Goal: Browse casually

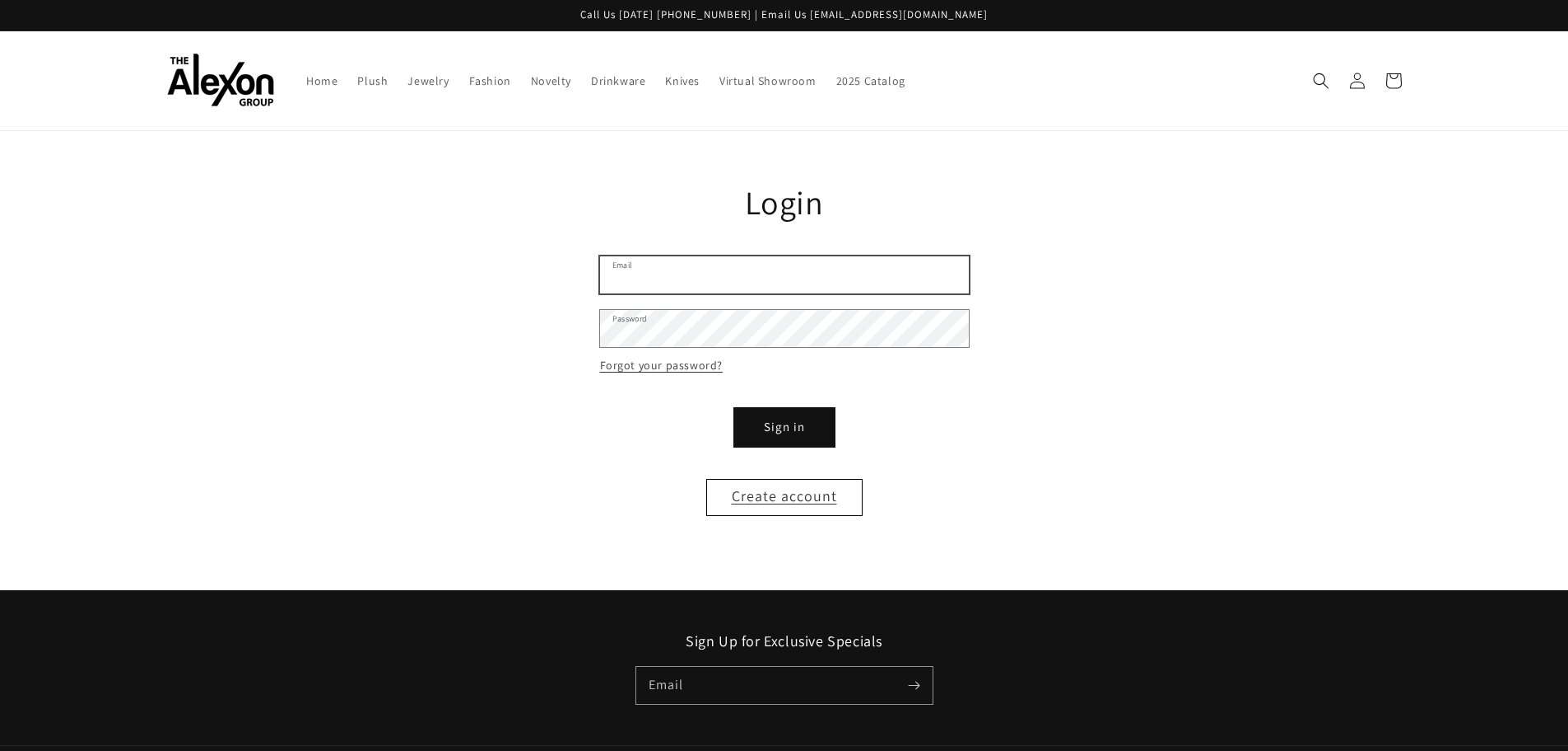
type input "**********"
click at [821, 421] on button "Sign in" at bounding box center [784, 426] width 99 height 37
click at [797, 435] on button "Sign in" at bounding box center [784, 426] width 99 height 37
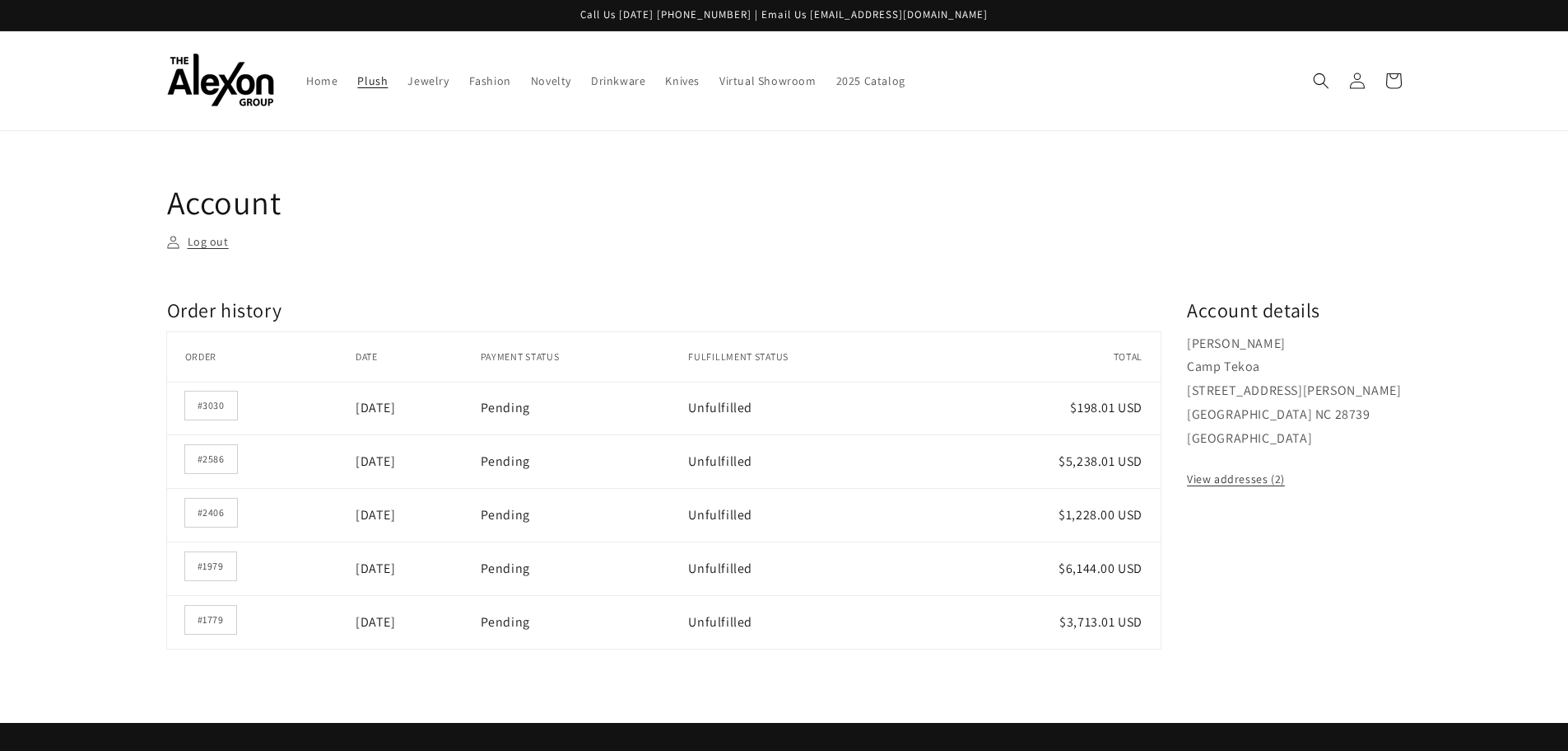
click at [380, 81] on span "Plush" at bounding box center [372, 81] width 30 height 15
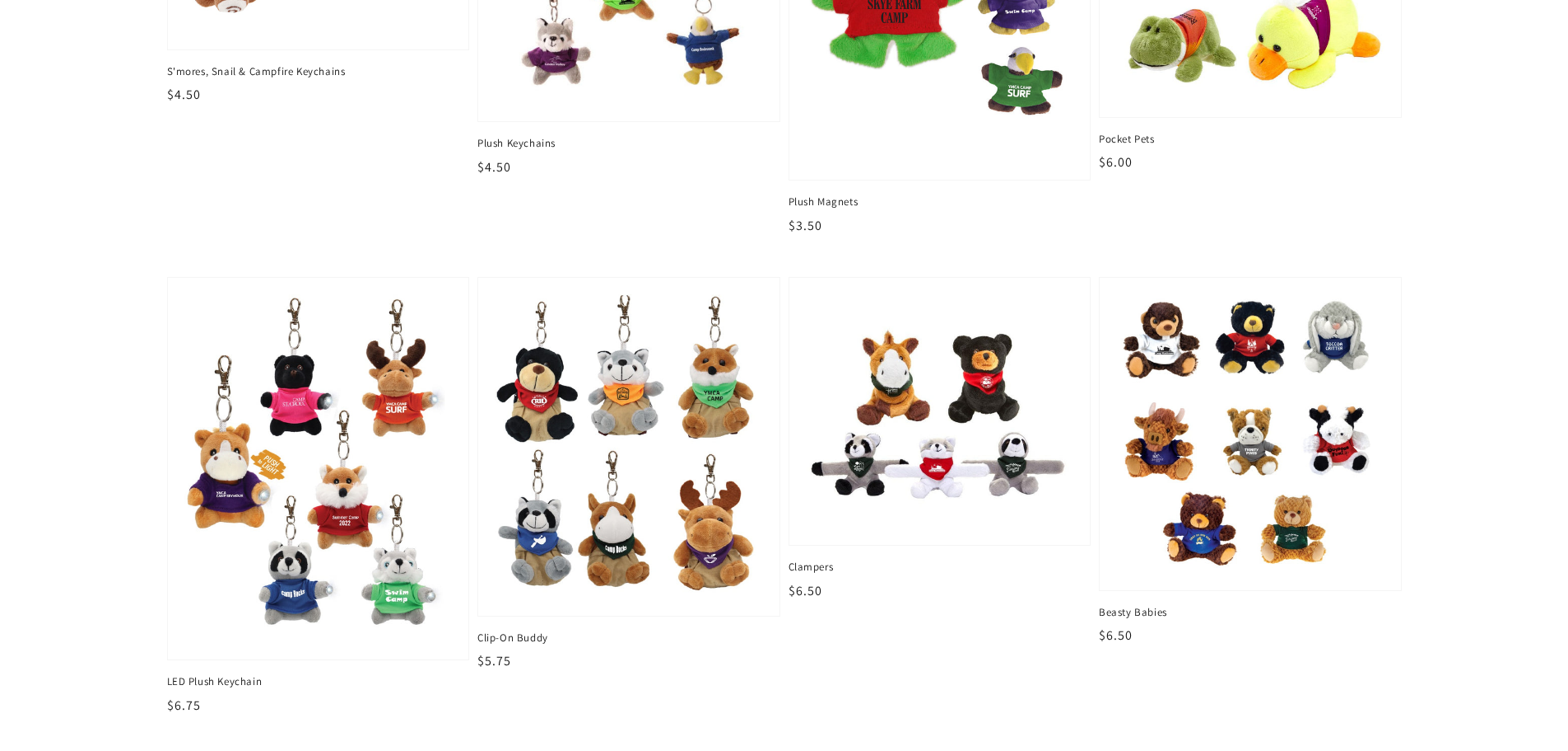
scroll to position [412, 0]
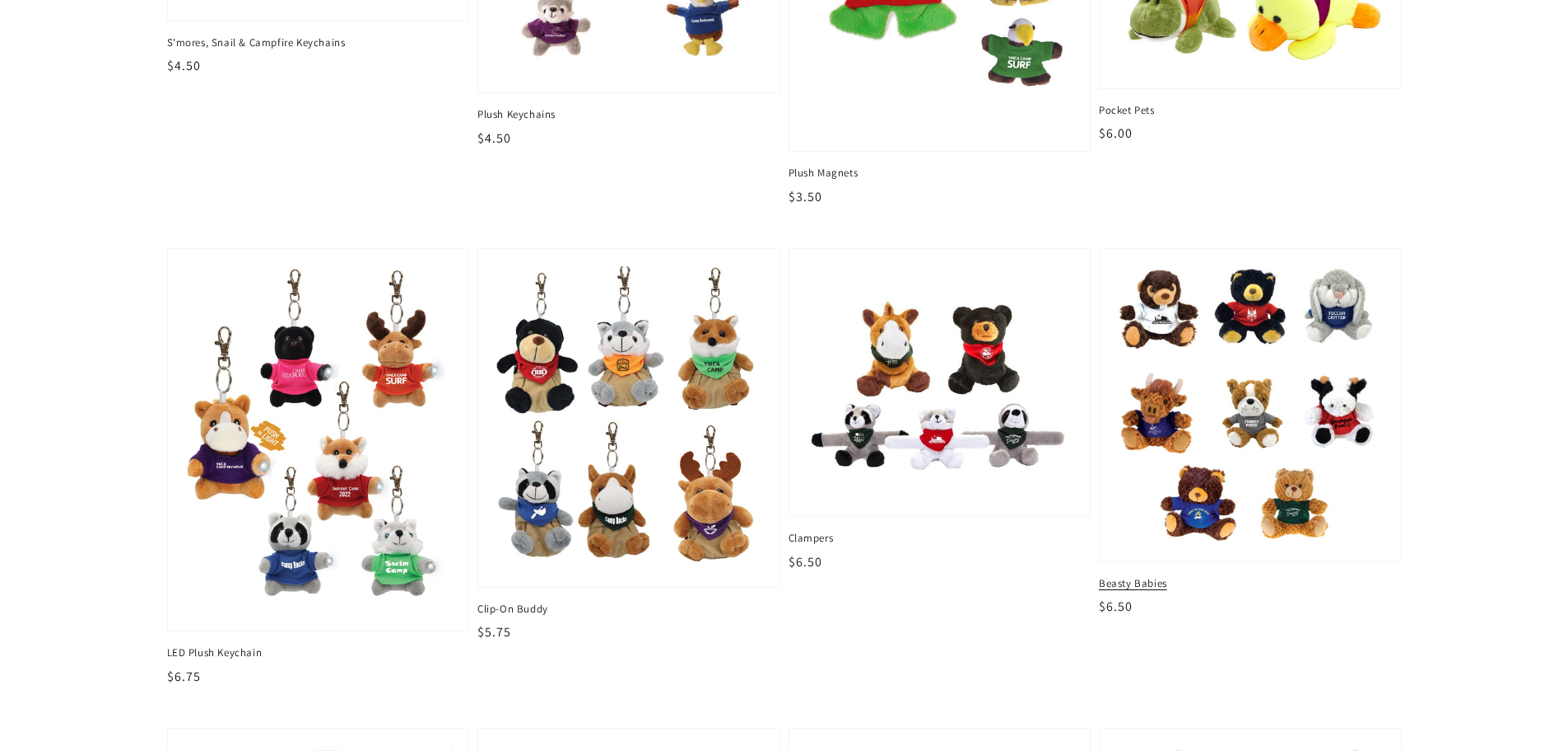
click at [1122, 579] on span "Beasty Babies" at bounding box center [1250, 583] width 303 height 15
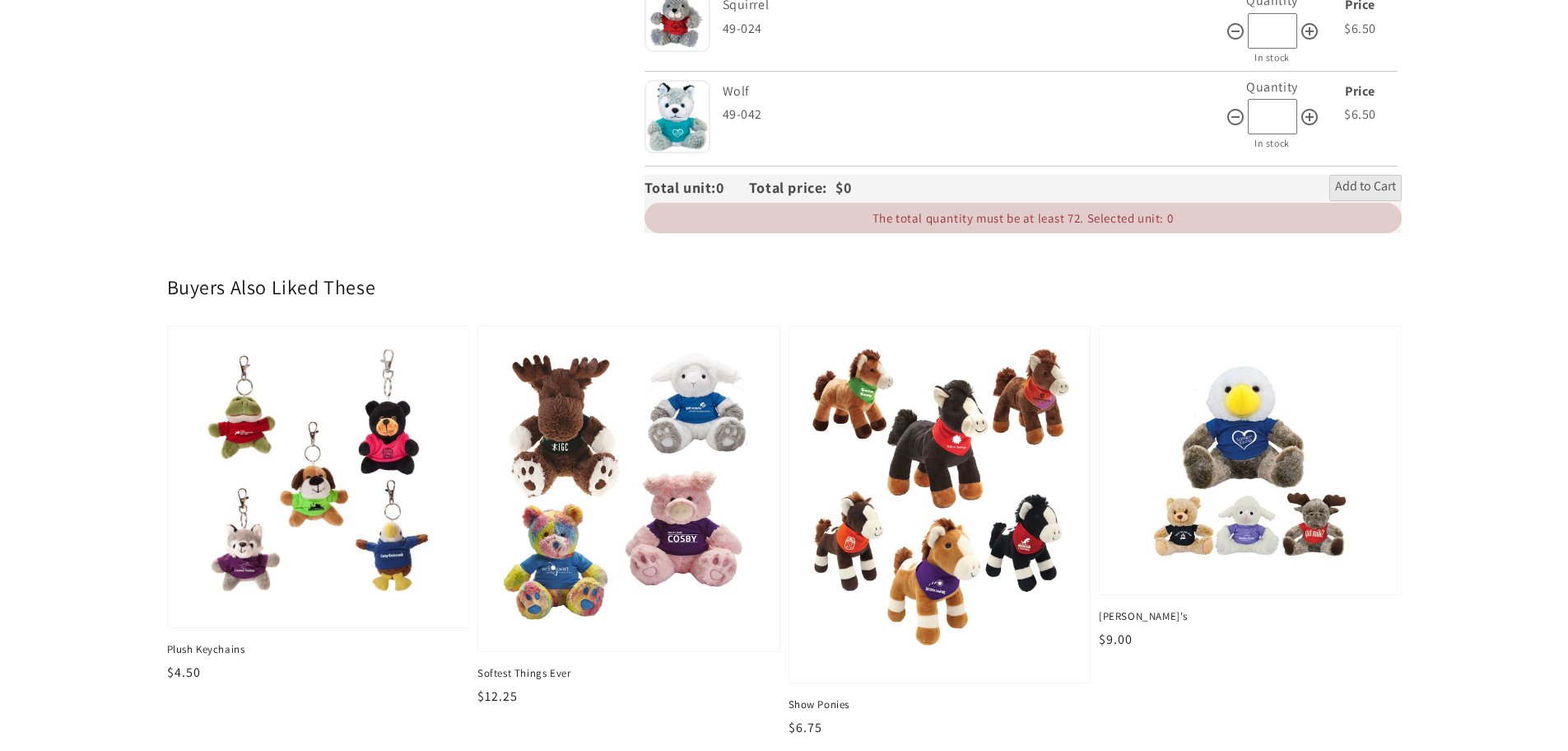
scroll to position [3625, 0]
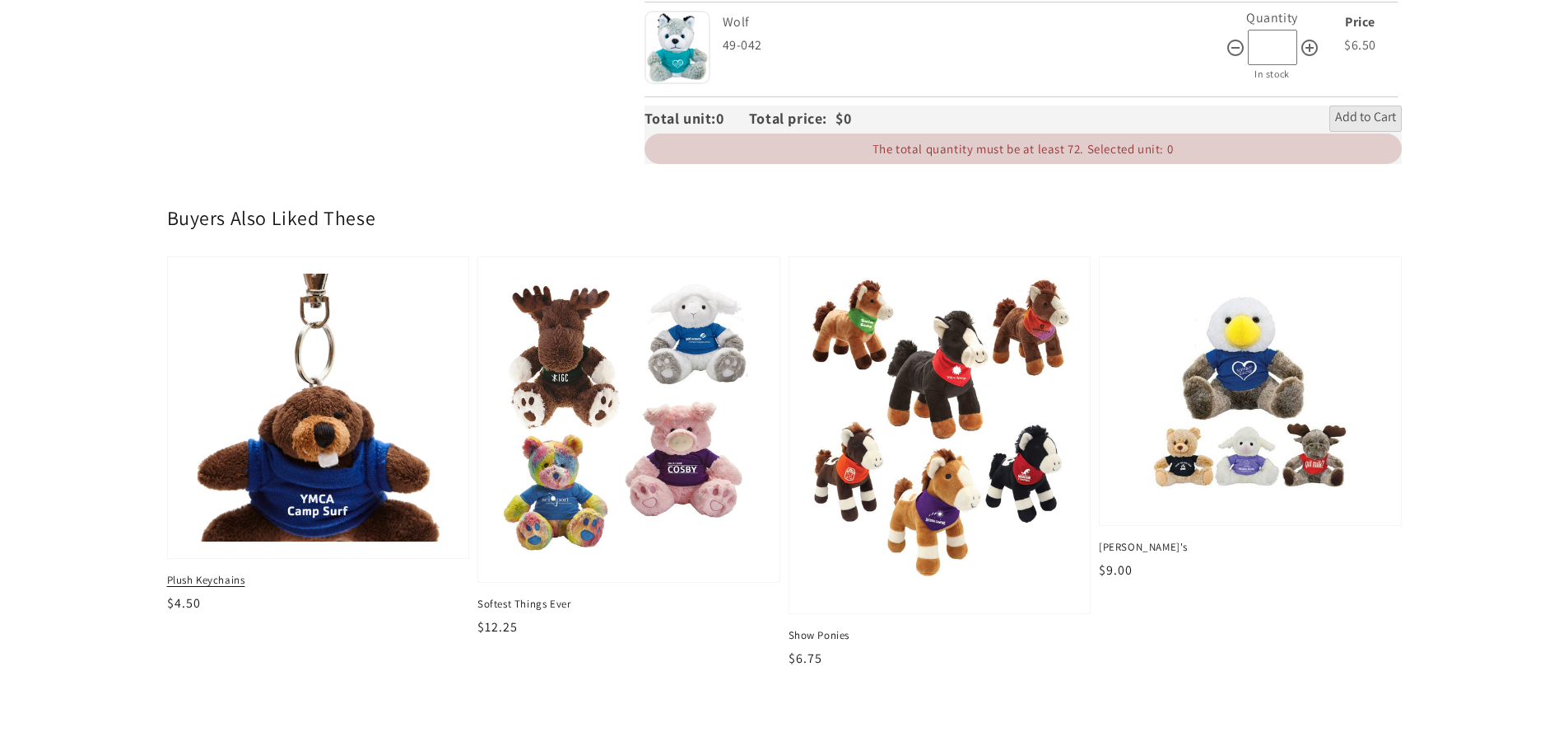
click at [305, 497] on img at bounding box center [318, 408] width 276 height 276
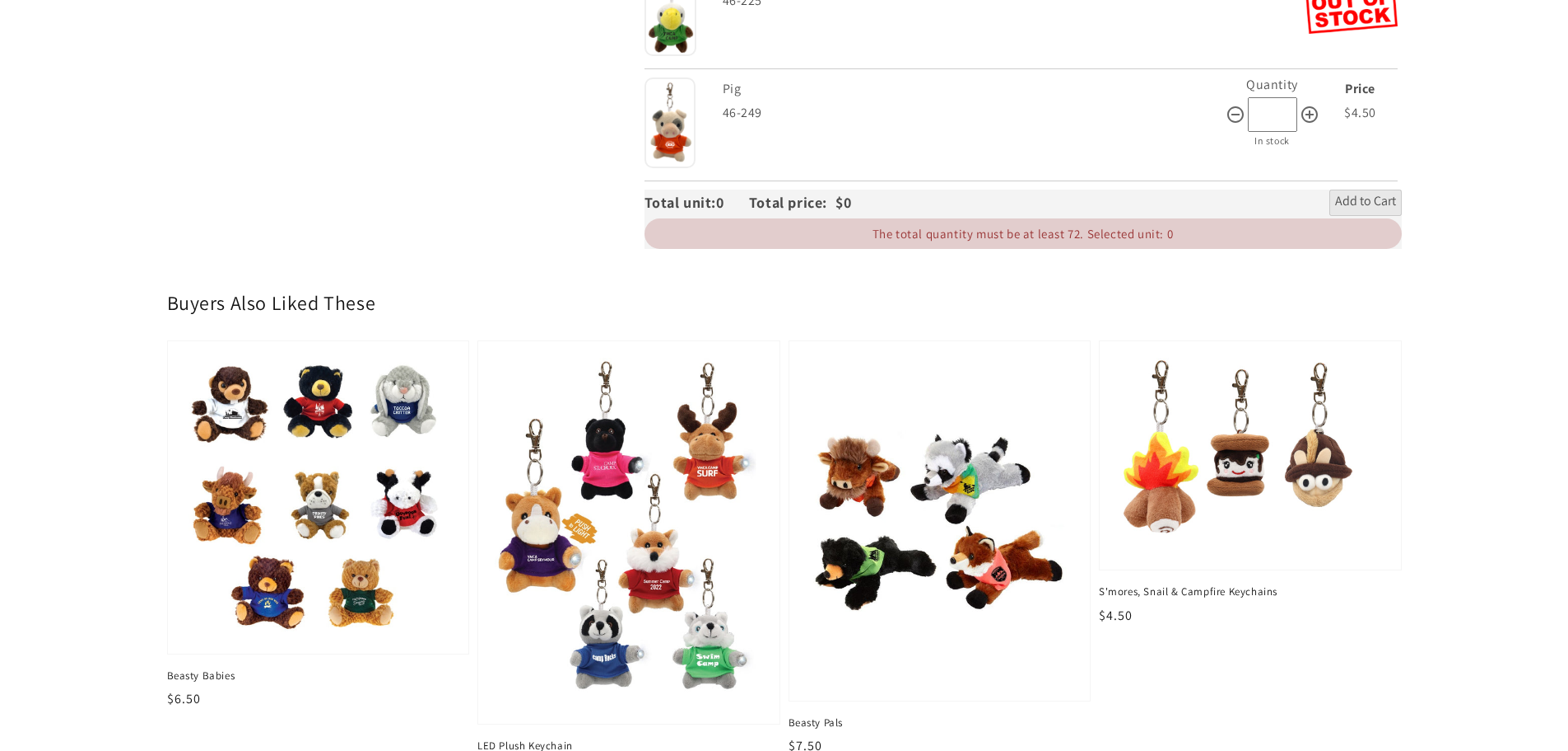
scroll to position [2719, 0]
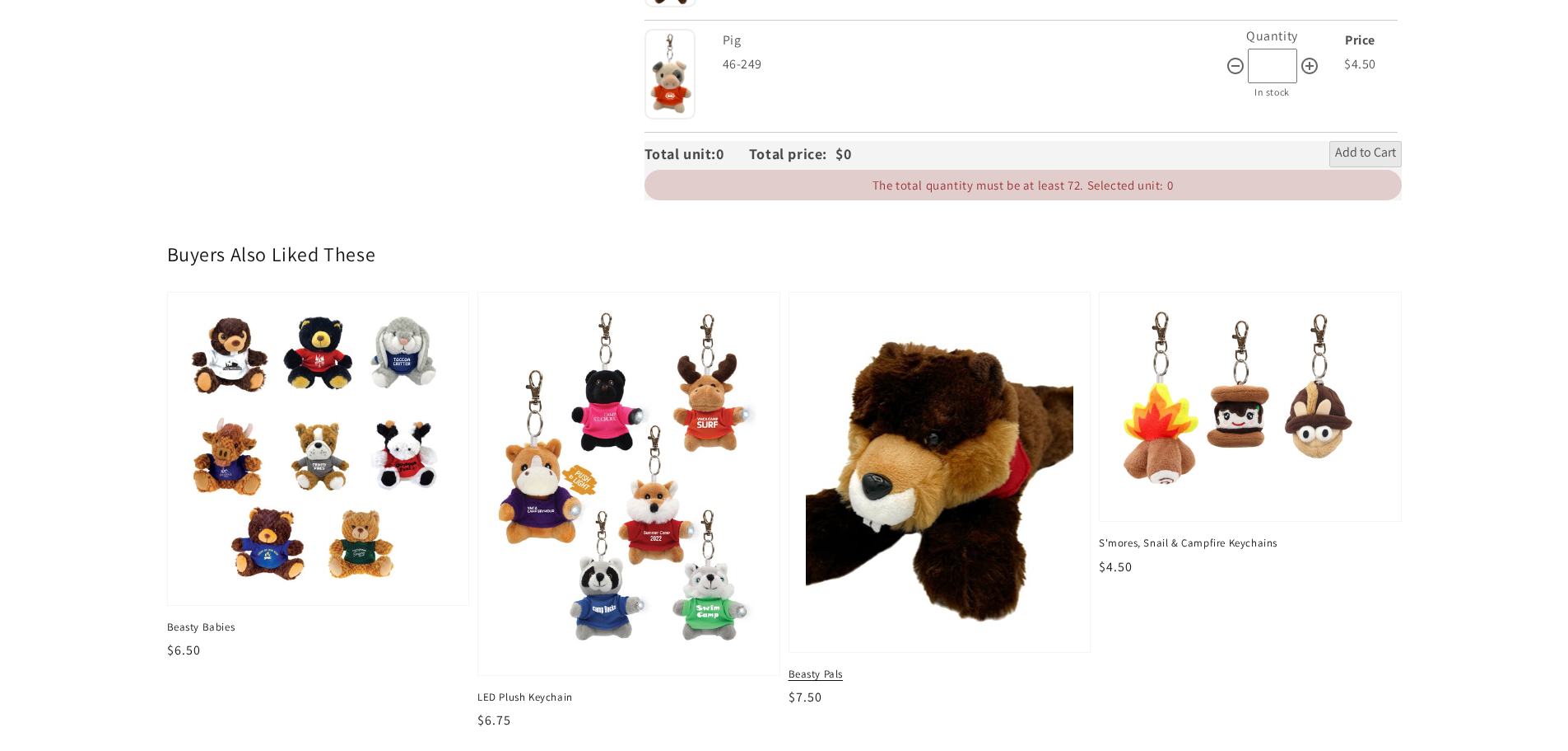
click at [900, 569] on img at bounding box center [940, 472] width 276 height 336
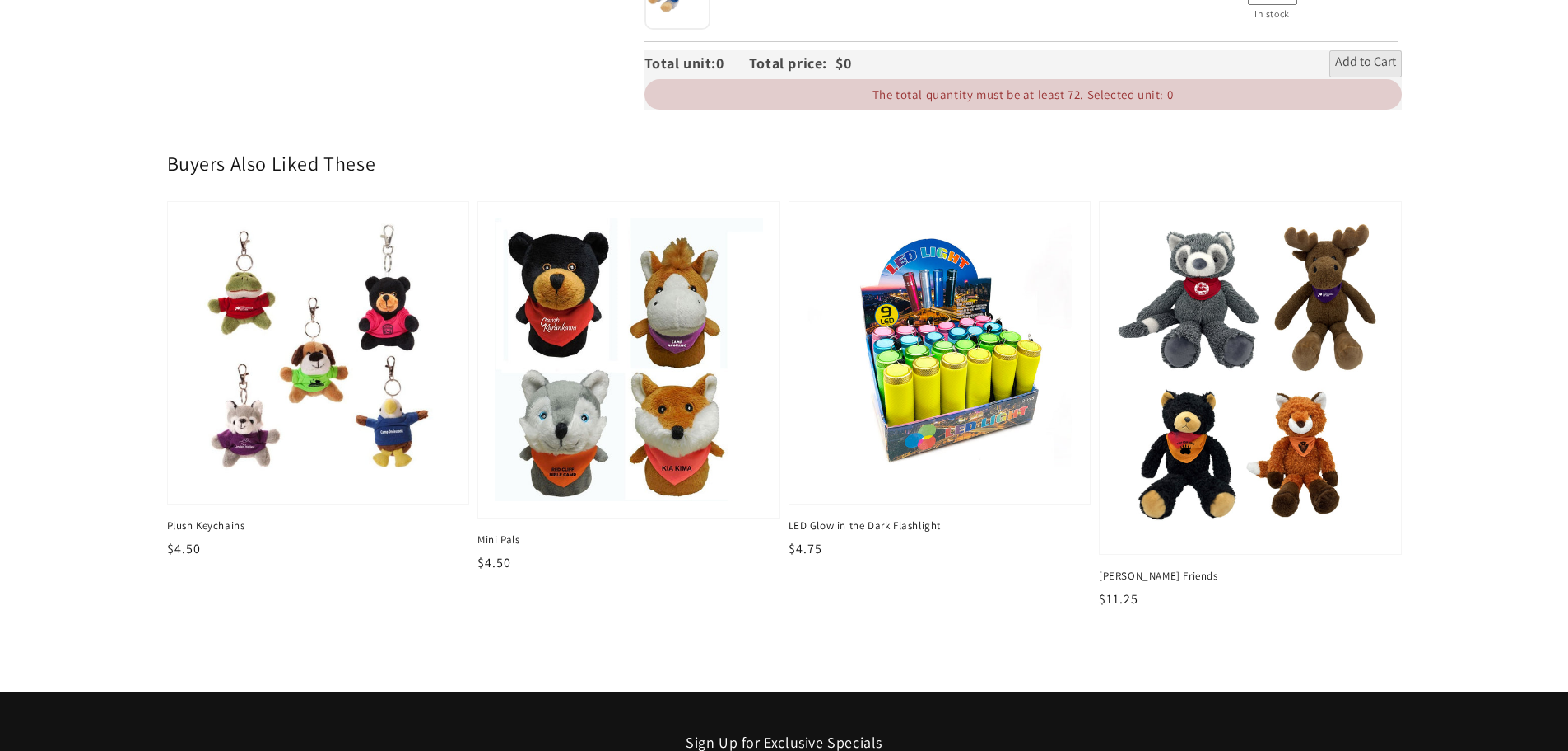
scroll to position [2060, 0]
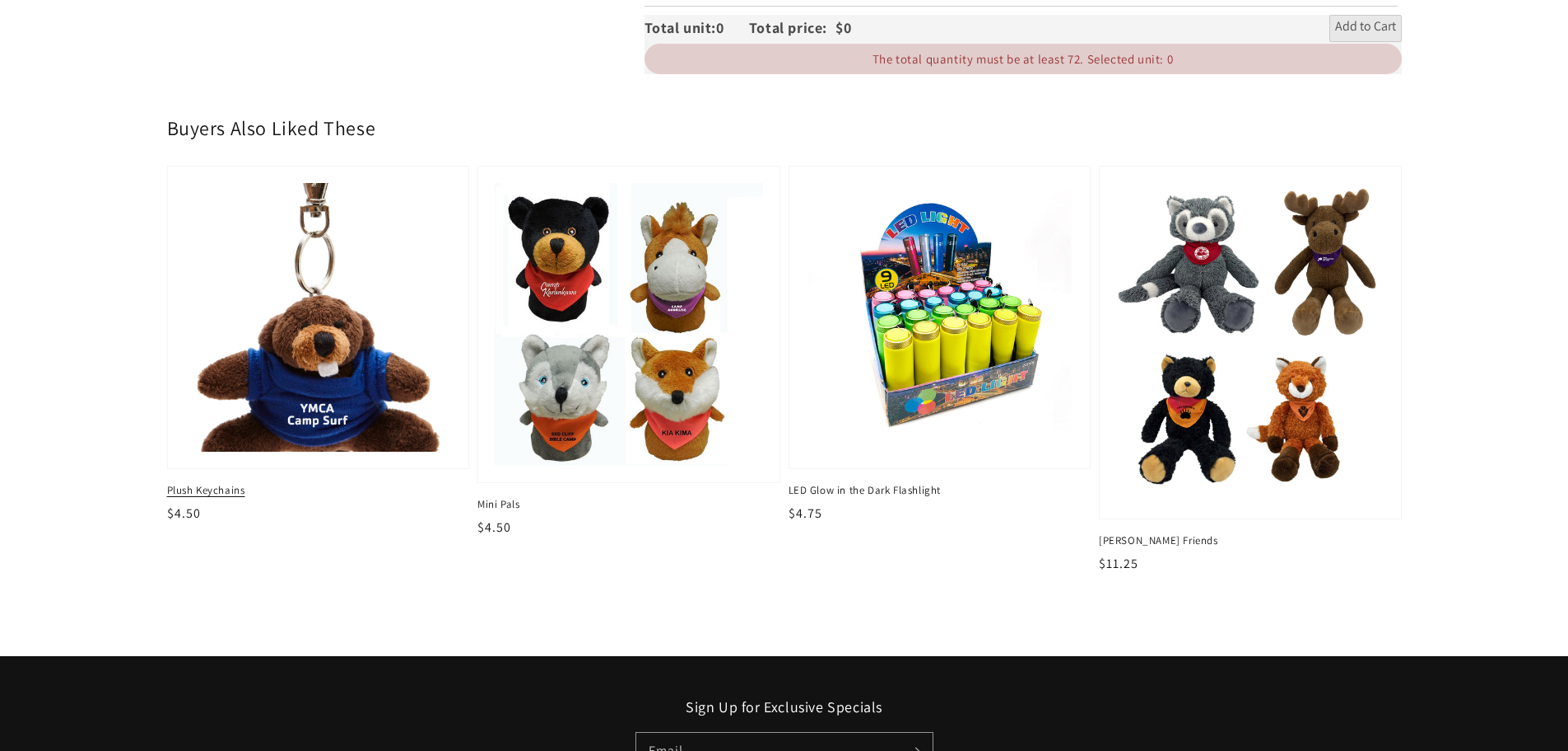
click at [361, 426] on img at bounding box center [318, 317] width 276 height 276
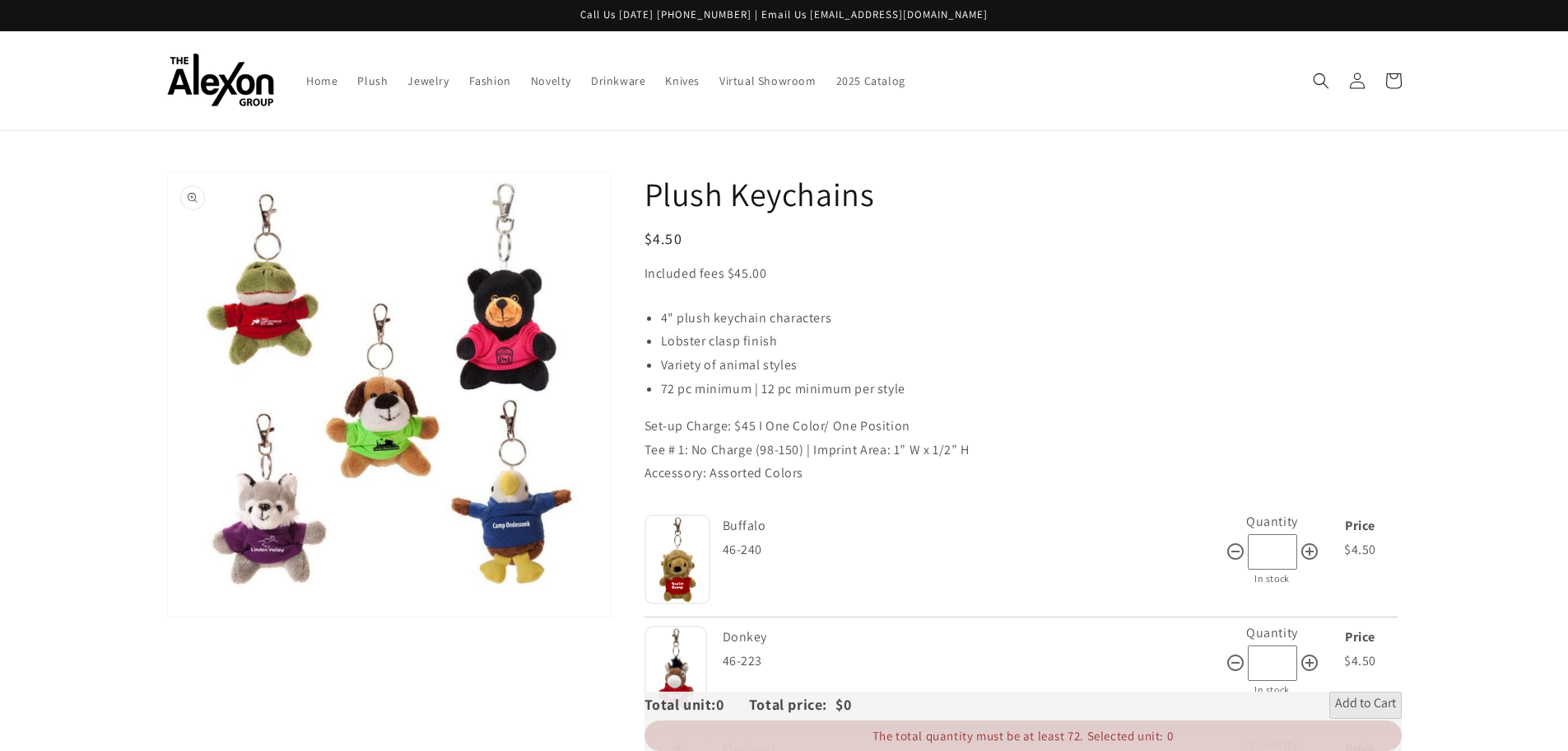
click at [517, 342] on button "Open media 1 in gallery view" at bounding box center [389, 394] width 443 height 443
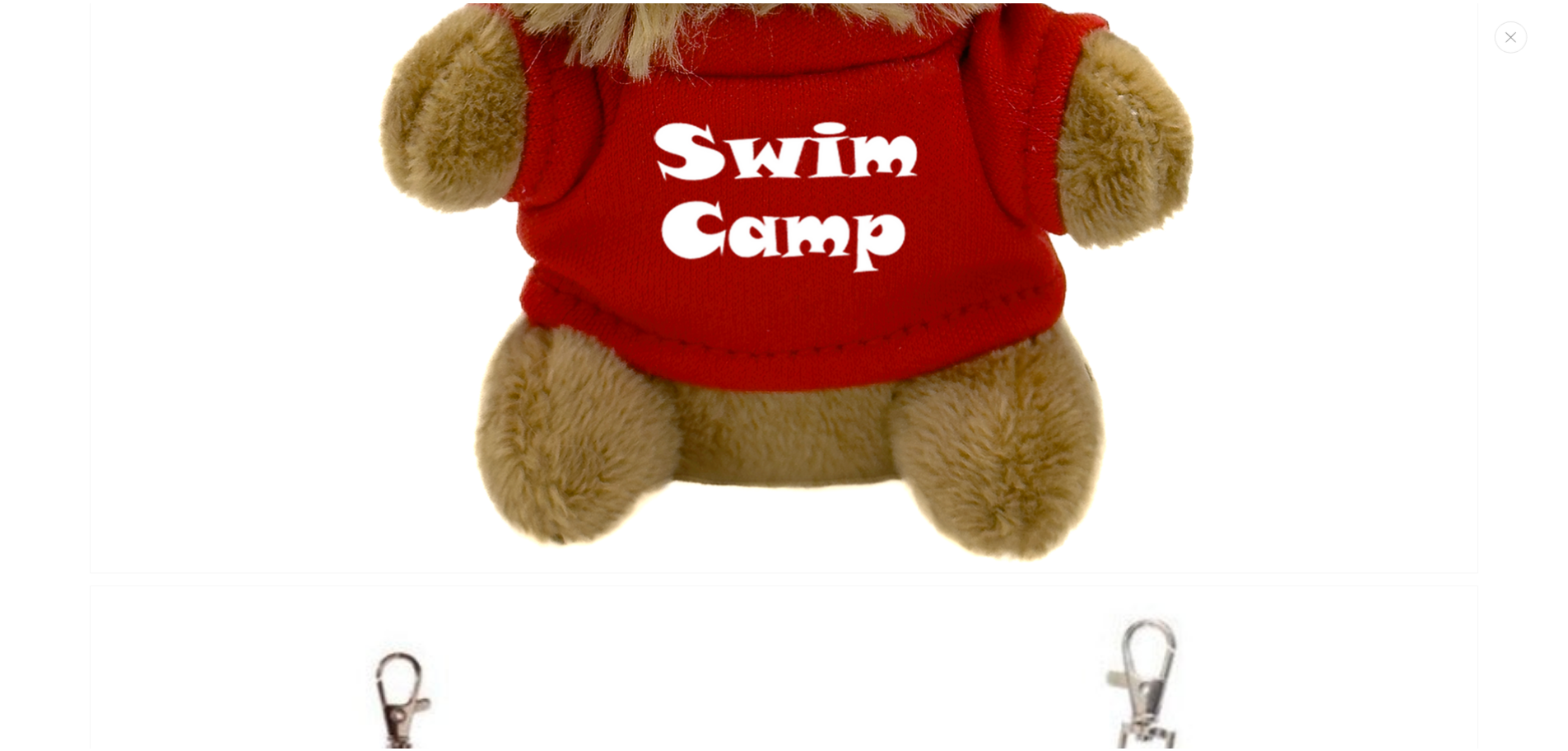
scroll to position [965, 0]
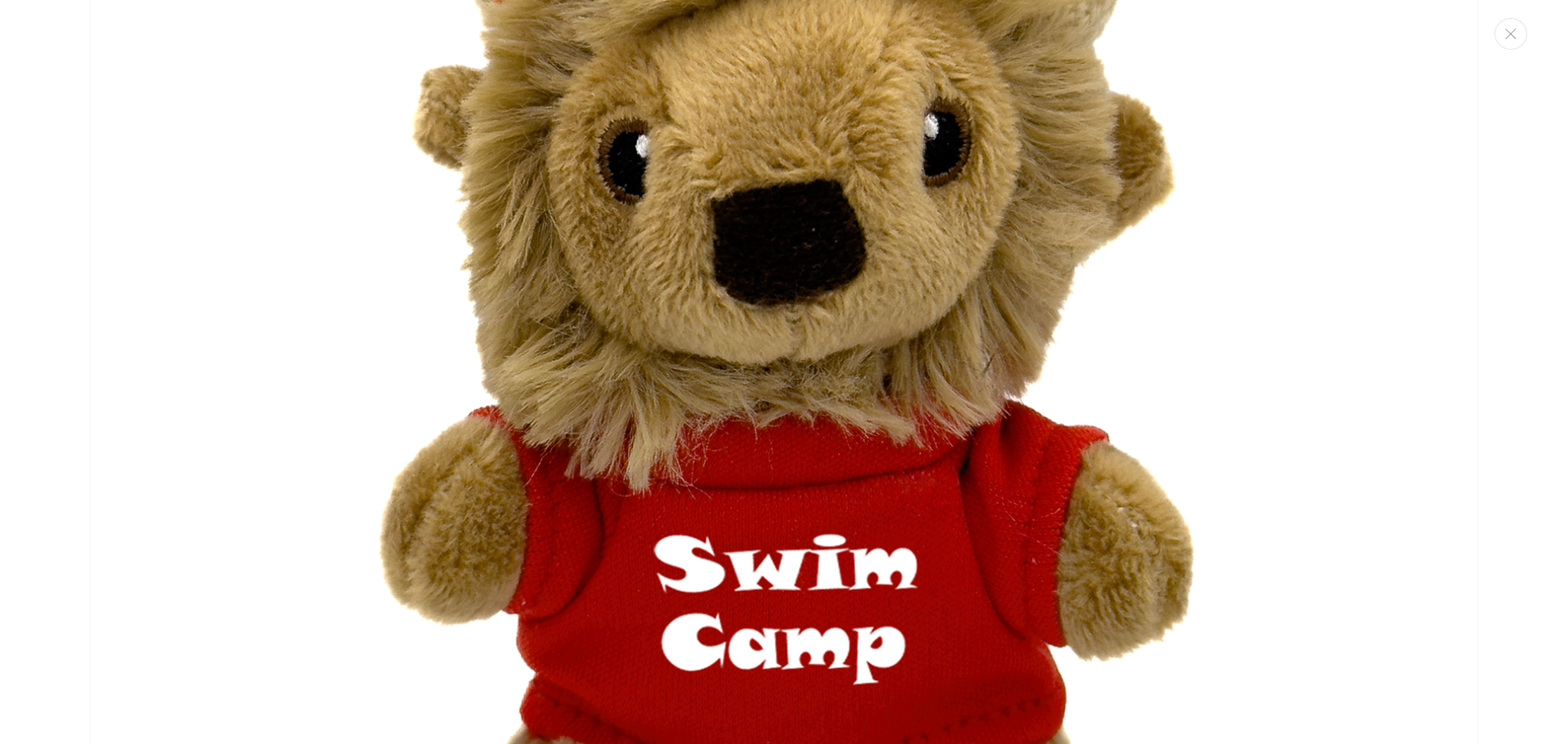
click at [1518, 24] on button "Close" at bounding box center [1510, 34] width 33 height 32
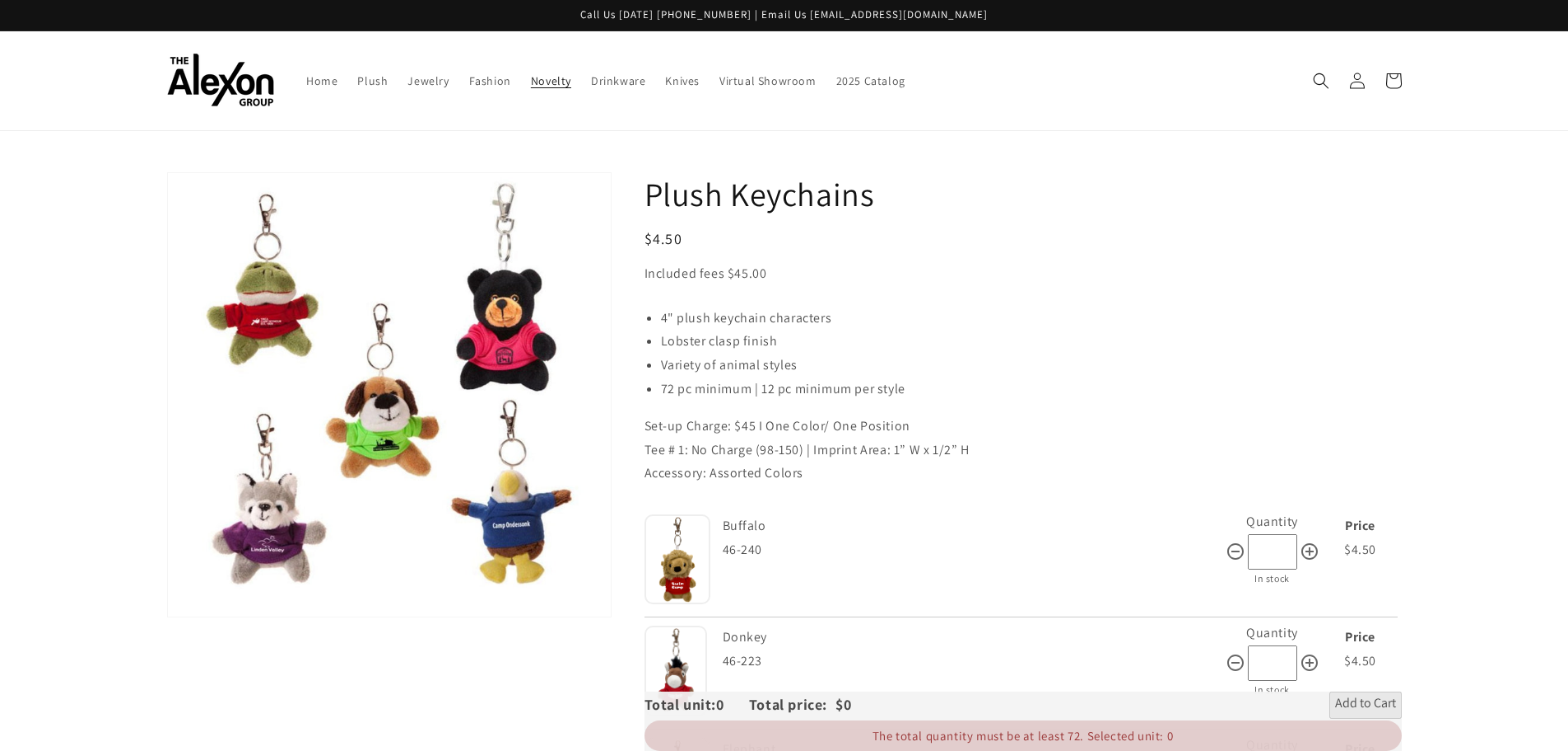
click at [548, 71] on link "Novelty" at bounding box center [552, 80] width 60 height 35
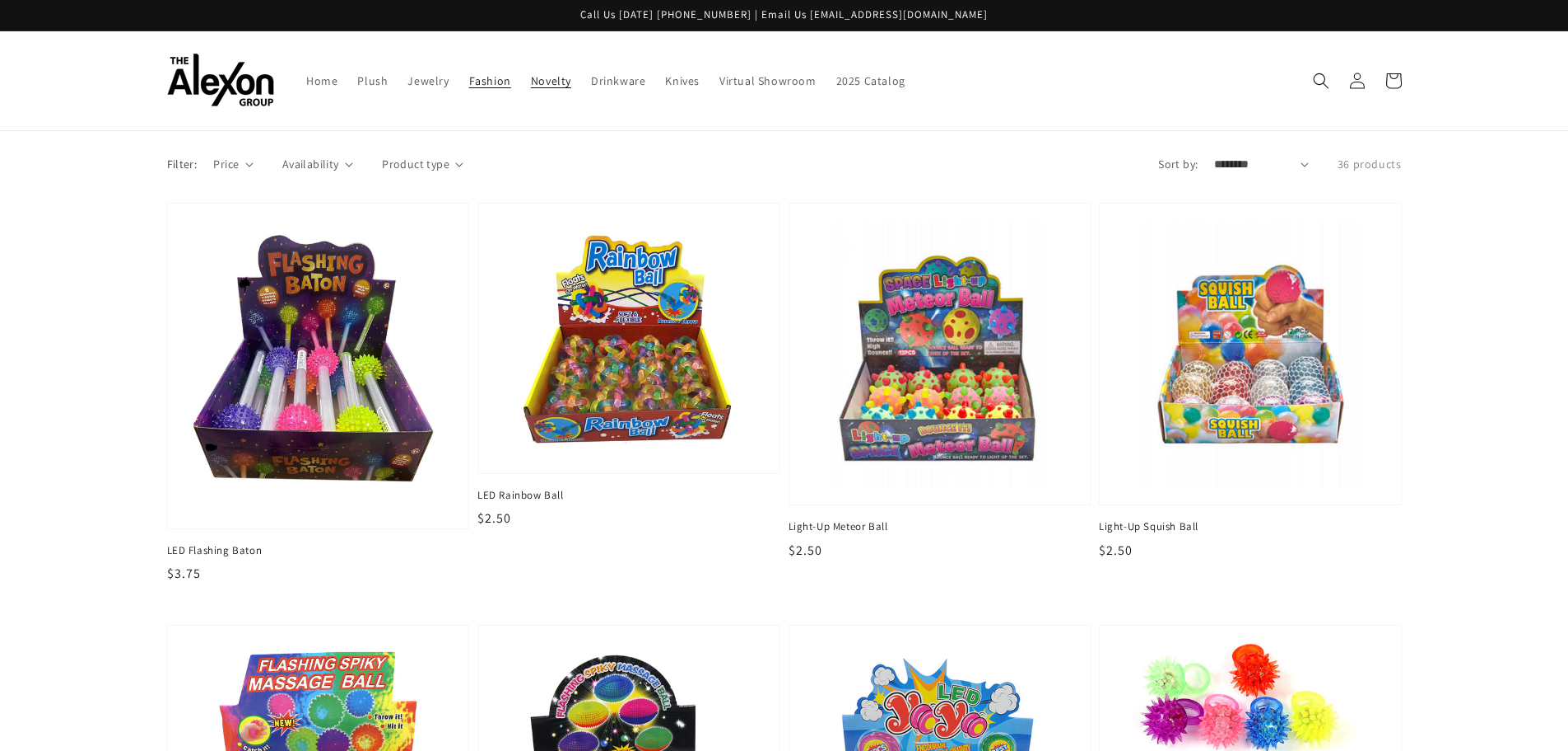
click at [493, 79] on span "Fashion" at bounding box center [490, 81] width 42 height 15
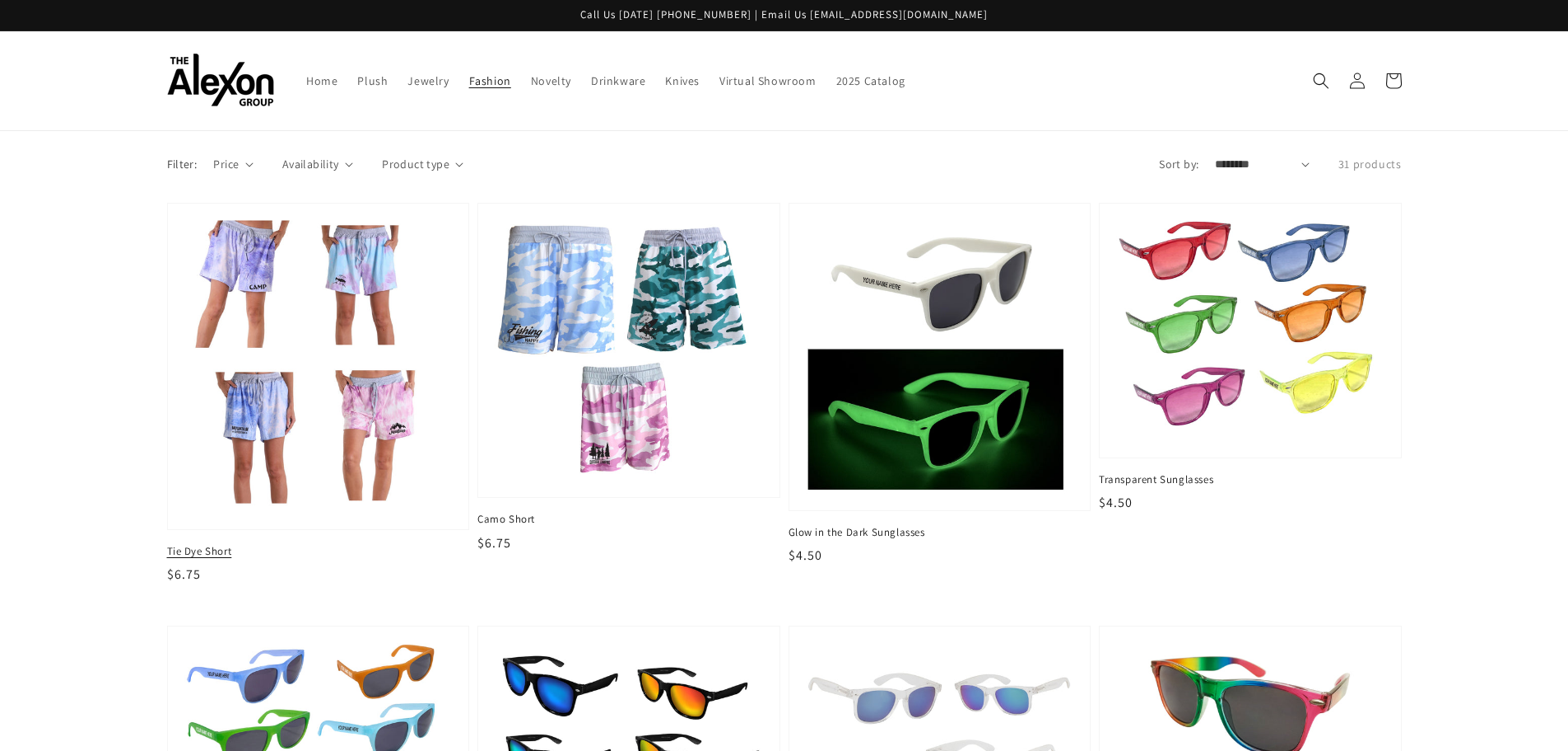
click at [330, 366] on img at bounding box center [318, 367] width 276 height 302
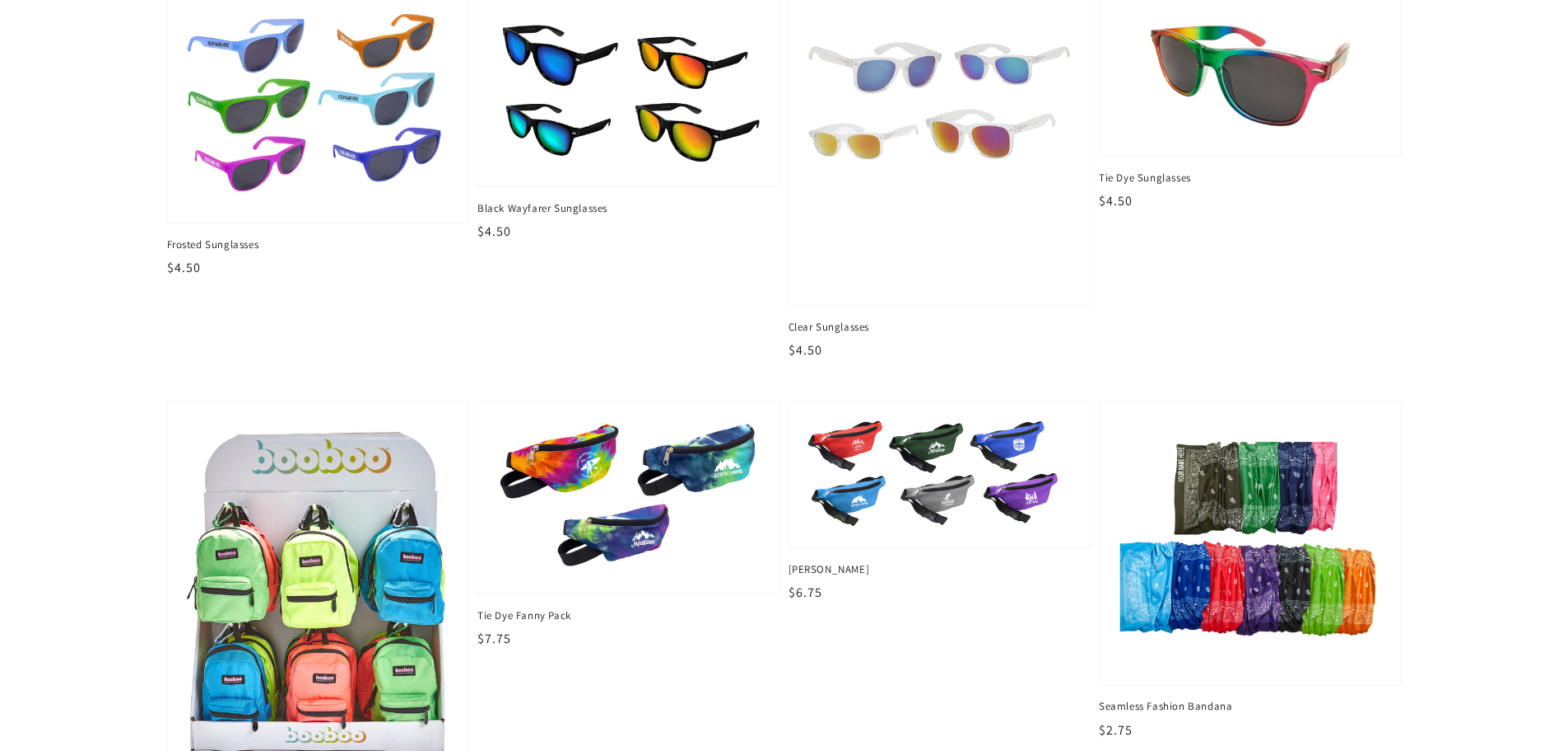
scroll to position [659, 0]
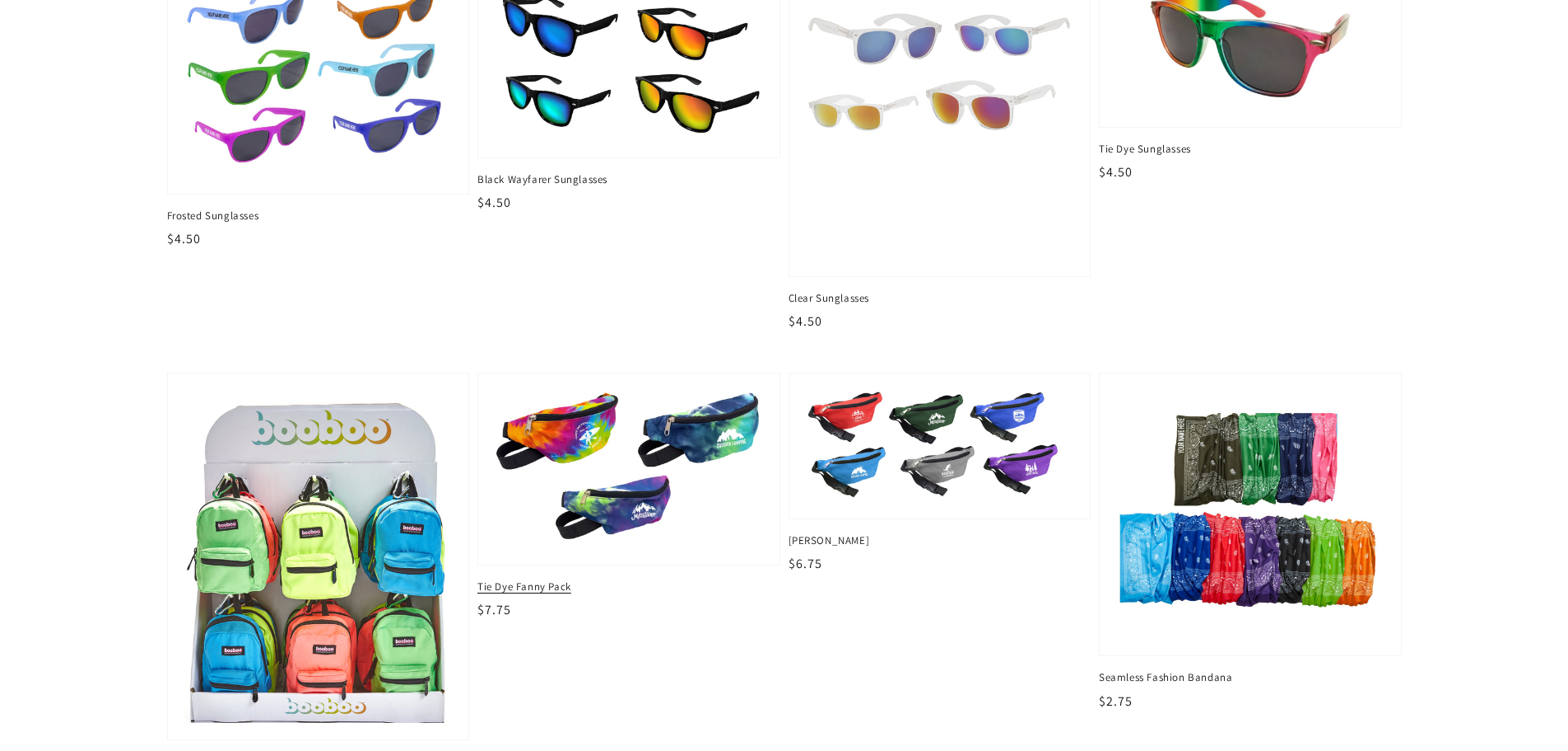
click at [623, 477] on img at bounding box center [628, 468] width 276 height 163
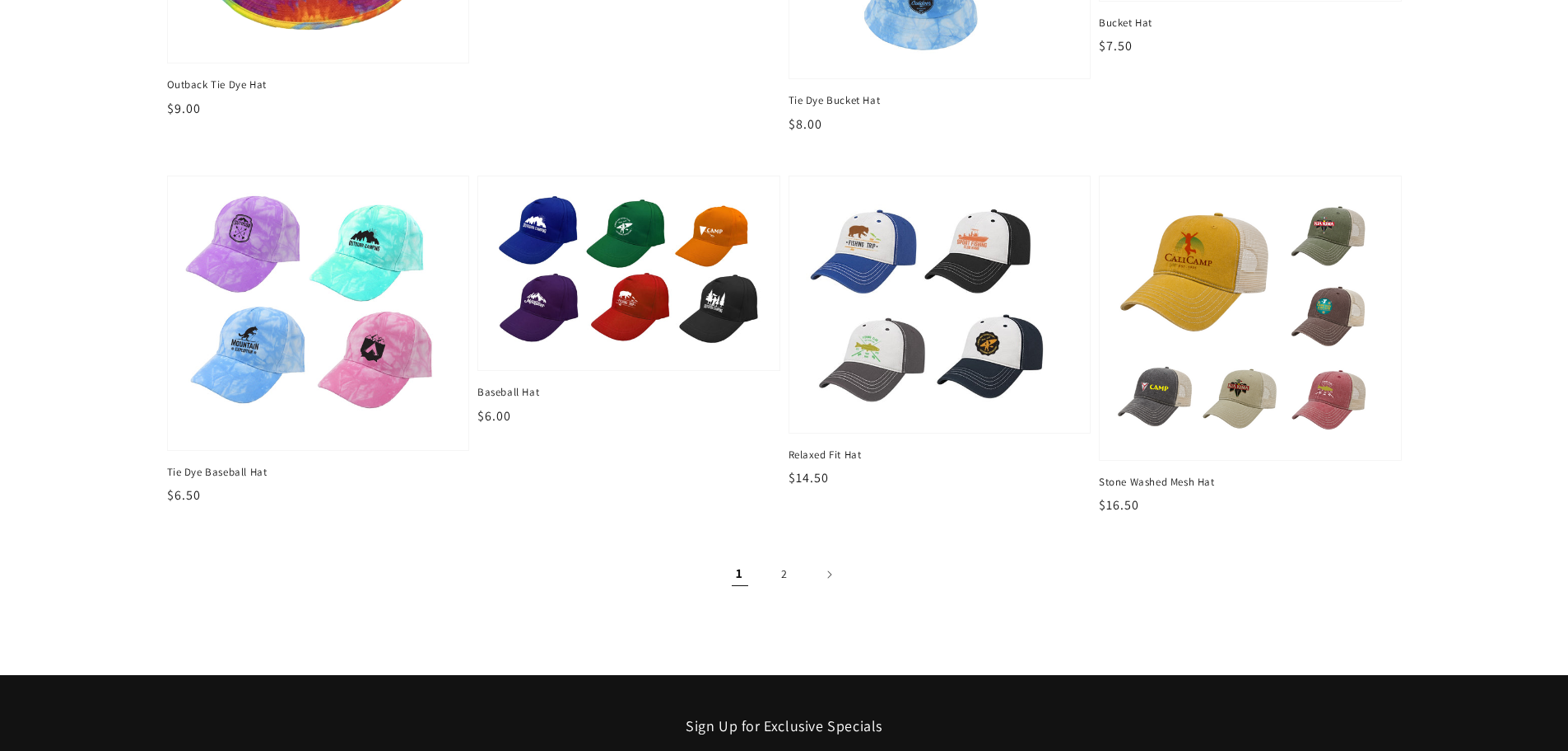
scroll to position [2060, 0]
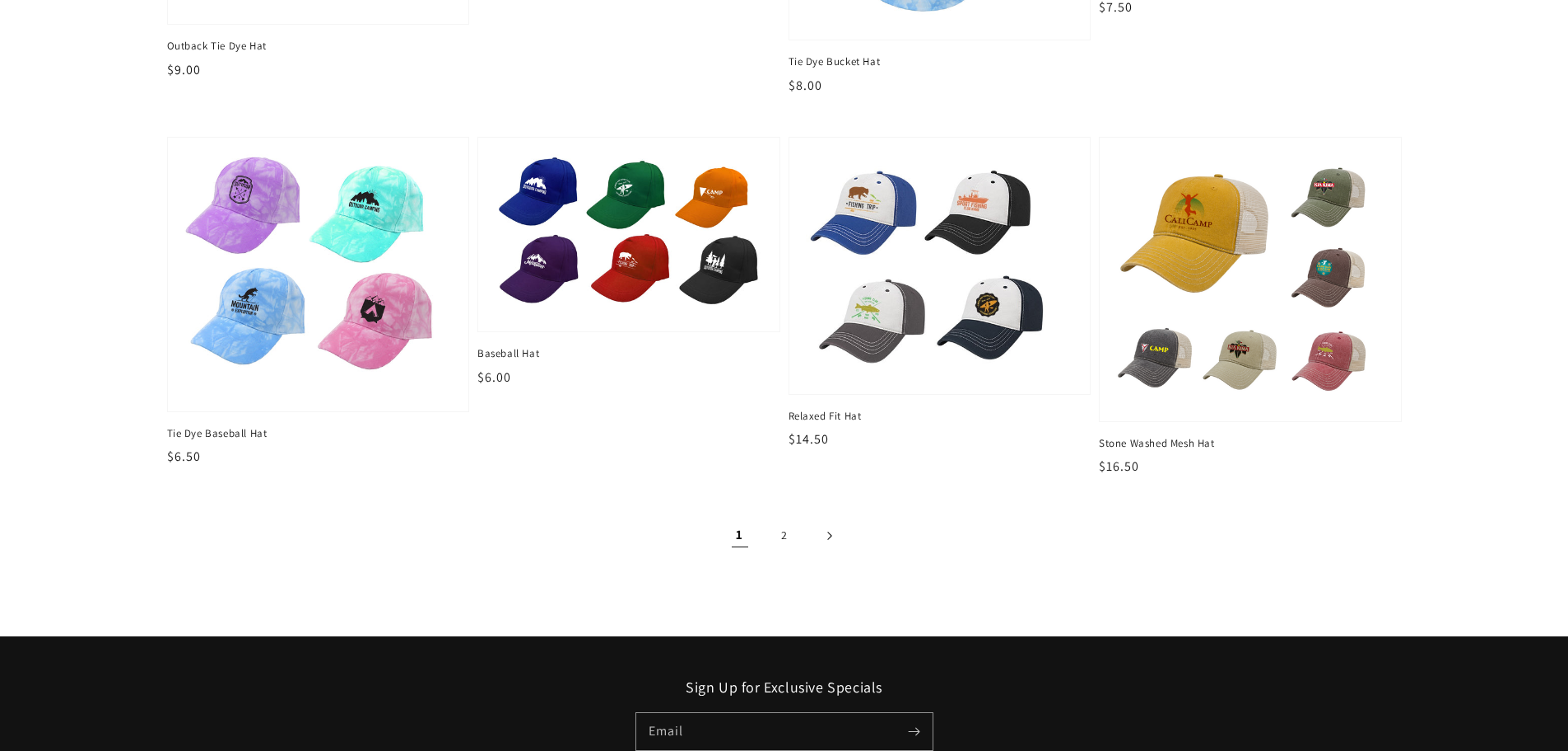
click at [824, 533] on link "Next page" at bounding box center [829, 535] width 36 height 36
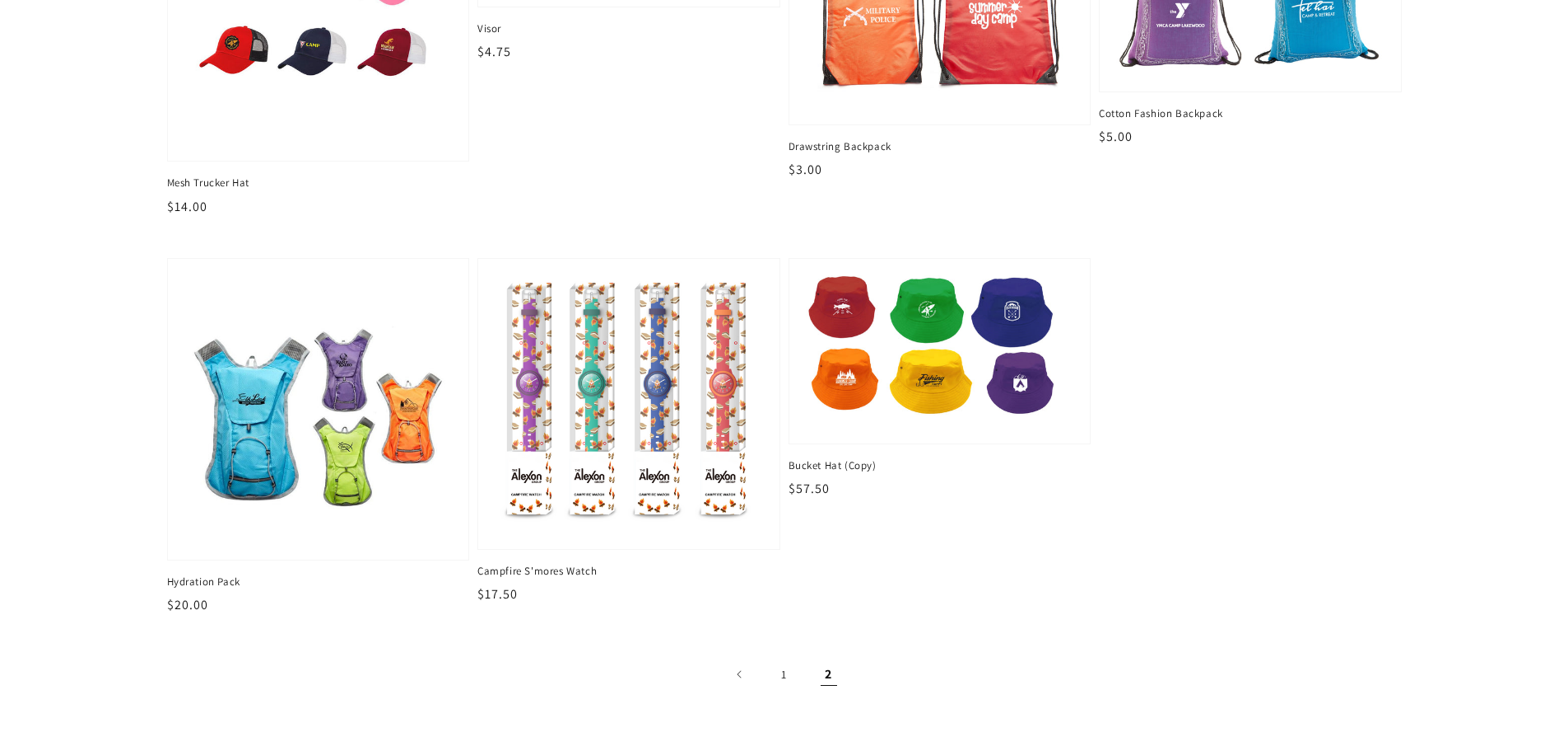
scroll to position [412, 0]
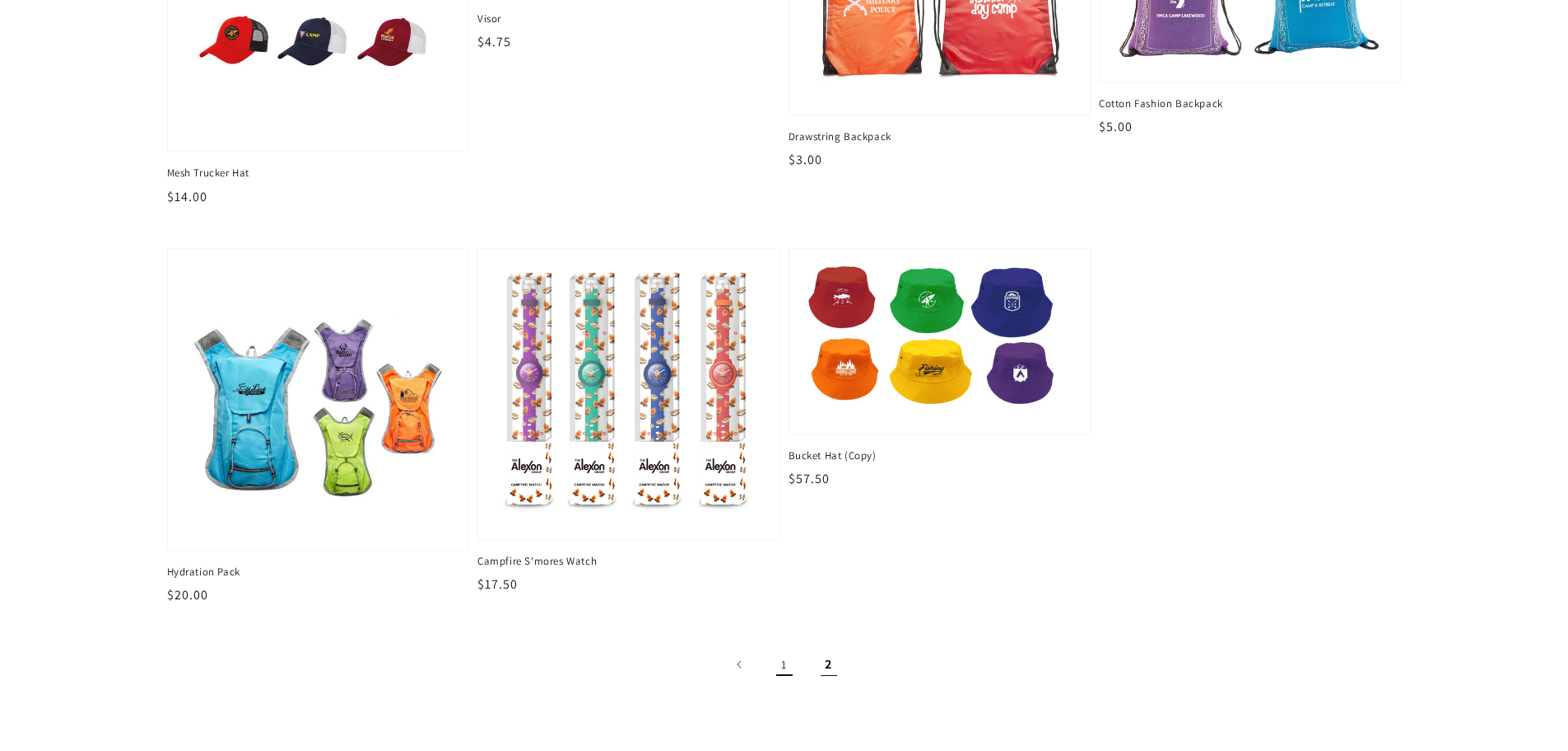
click at [776, 654] on link "1" at bounding box center [784, 664] width 36 height 36
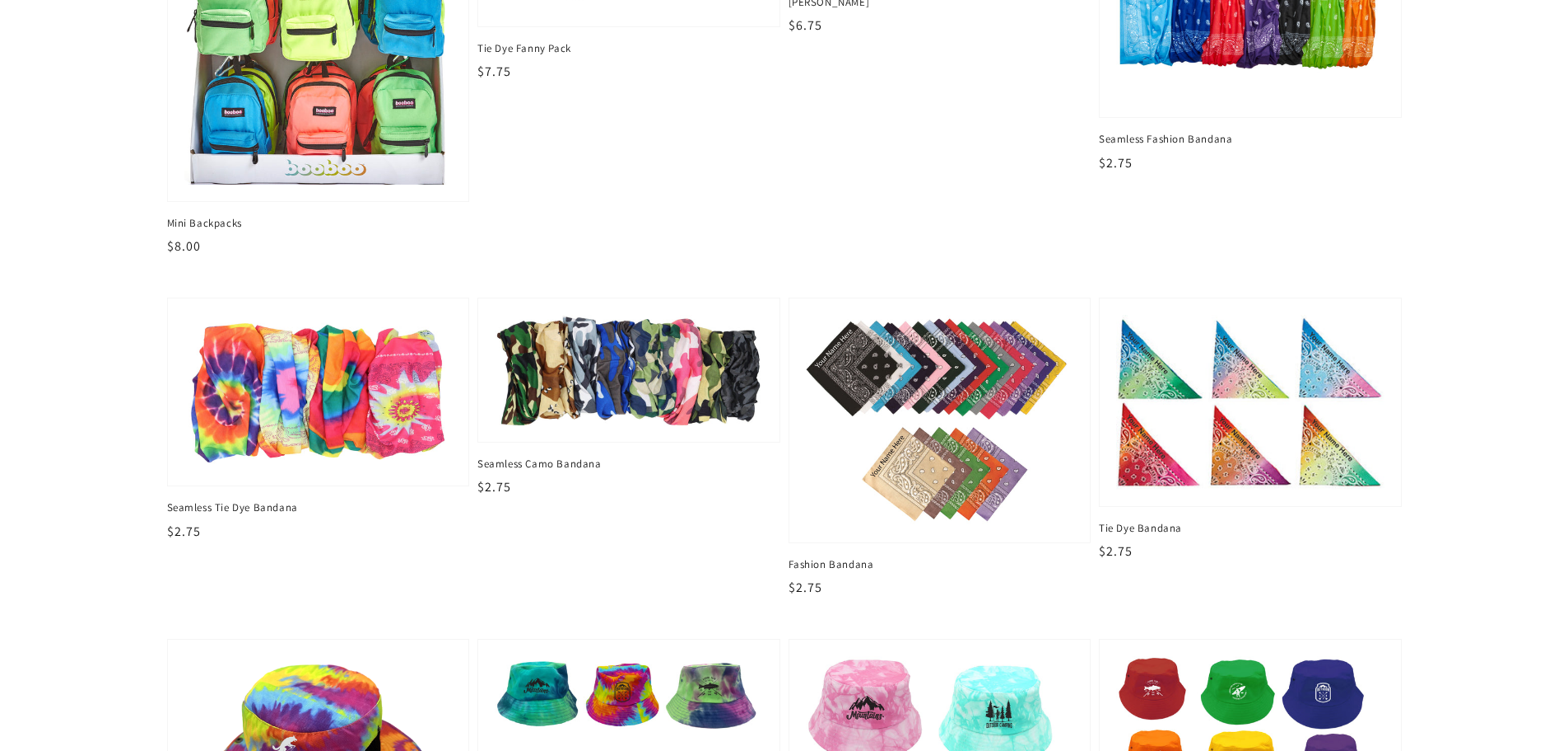
scroll to position [1236, 0]
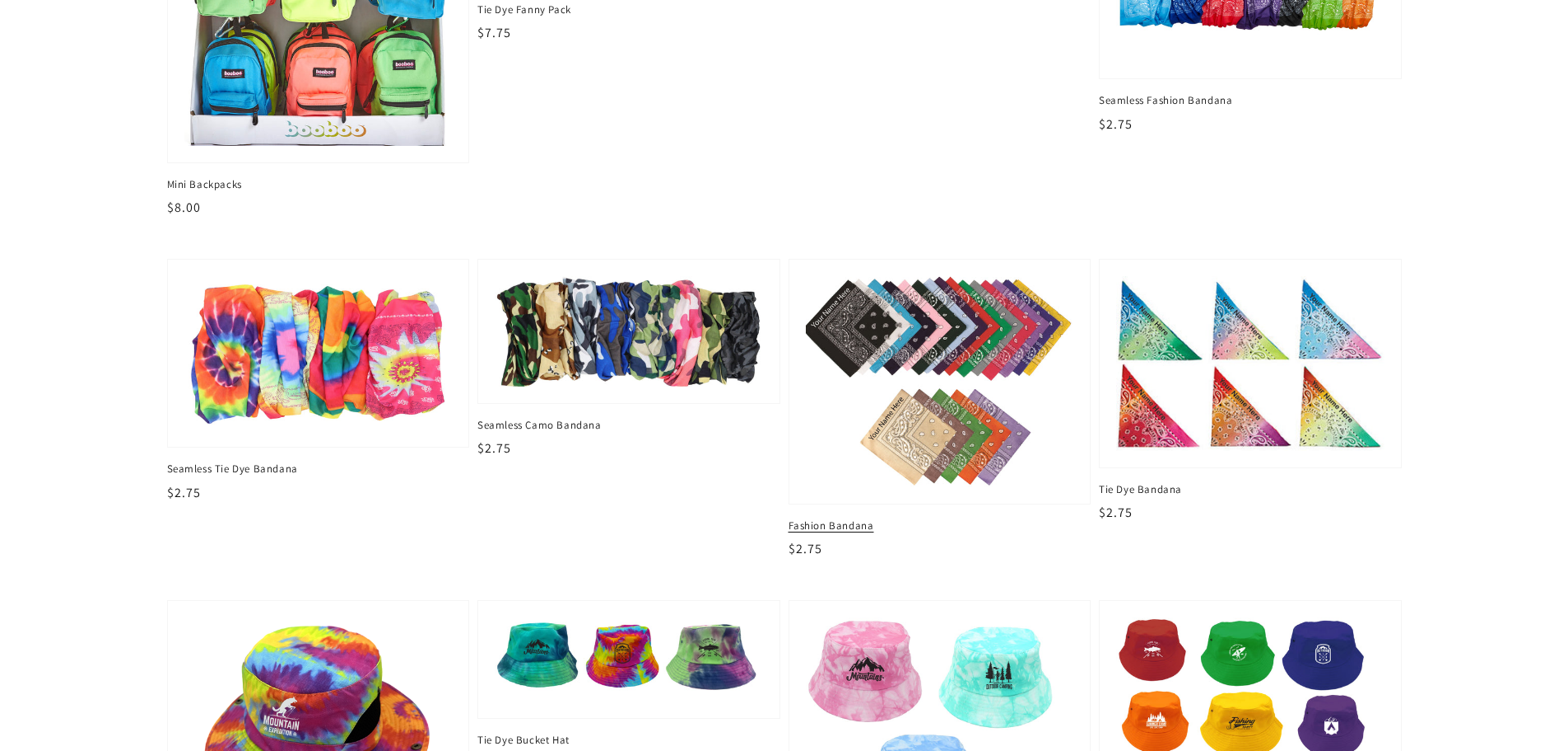
click at [938, 351] on img at bounding box center [940, 381] width 276 height 218
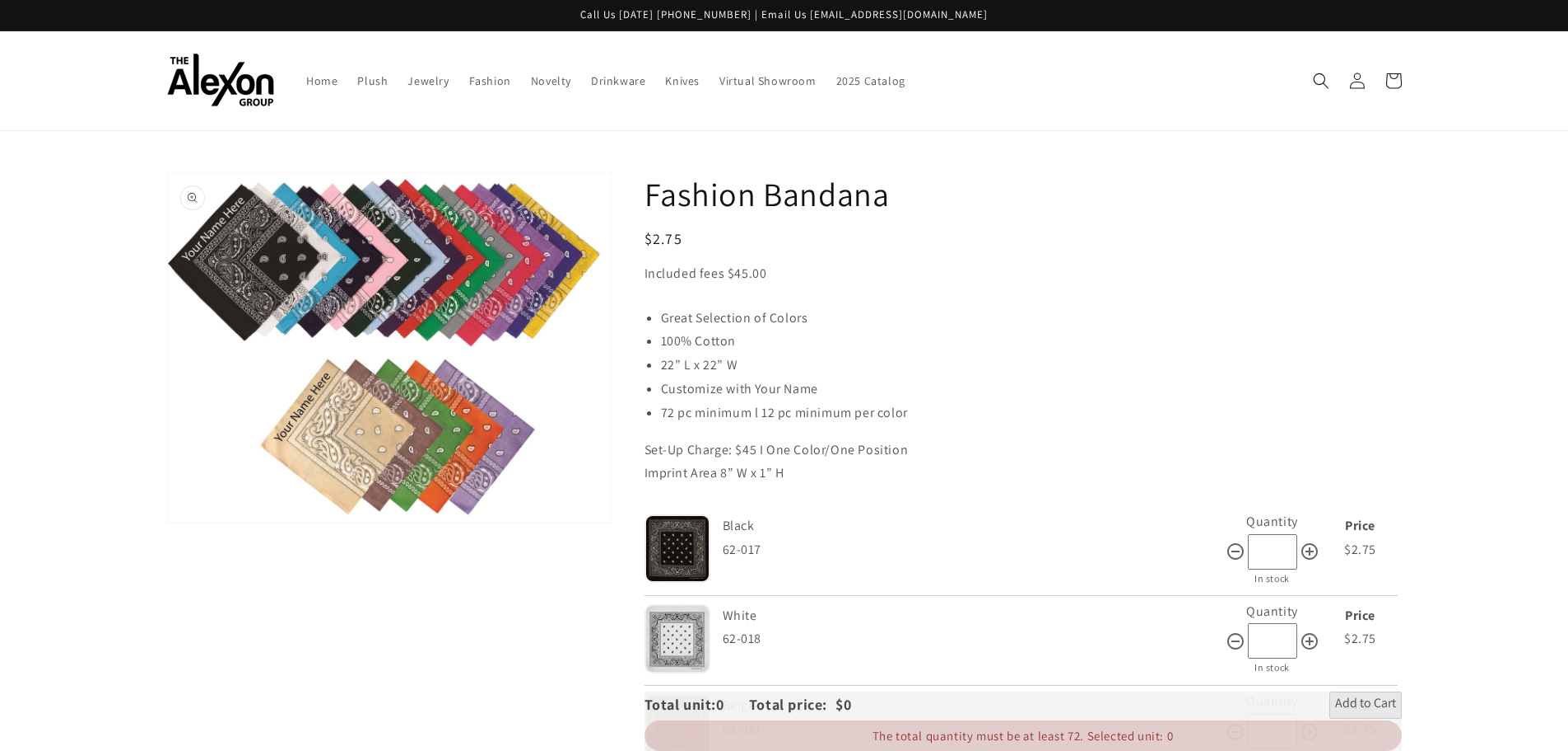
click at [454, 428] on button "Open media 1 in gallery view" at bounding box center [389, 347] width 443 height 349
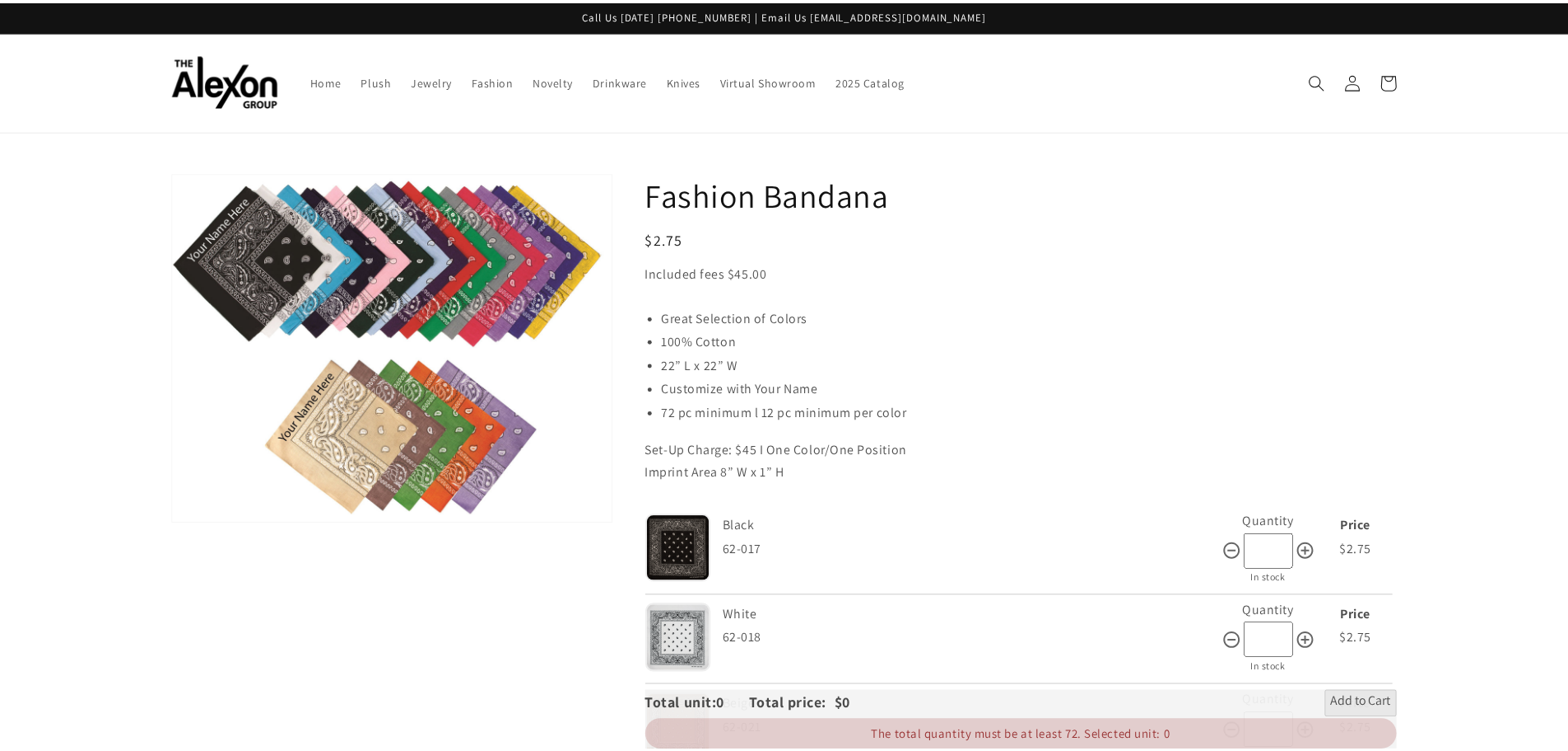
scroll to position [1464, 0]
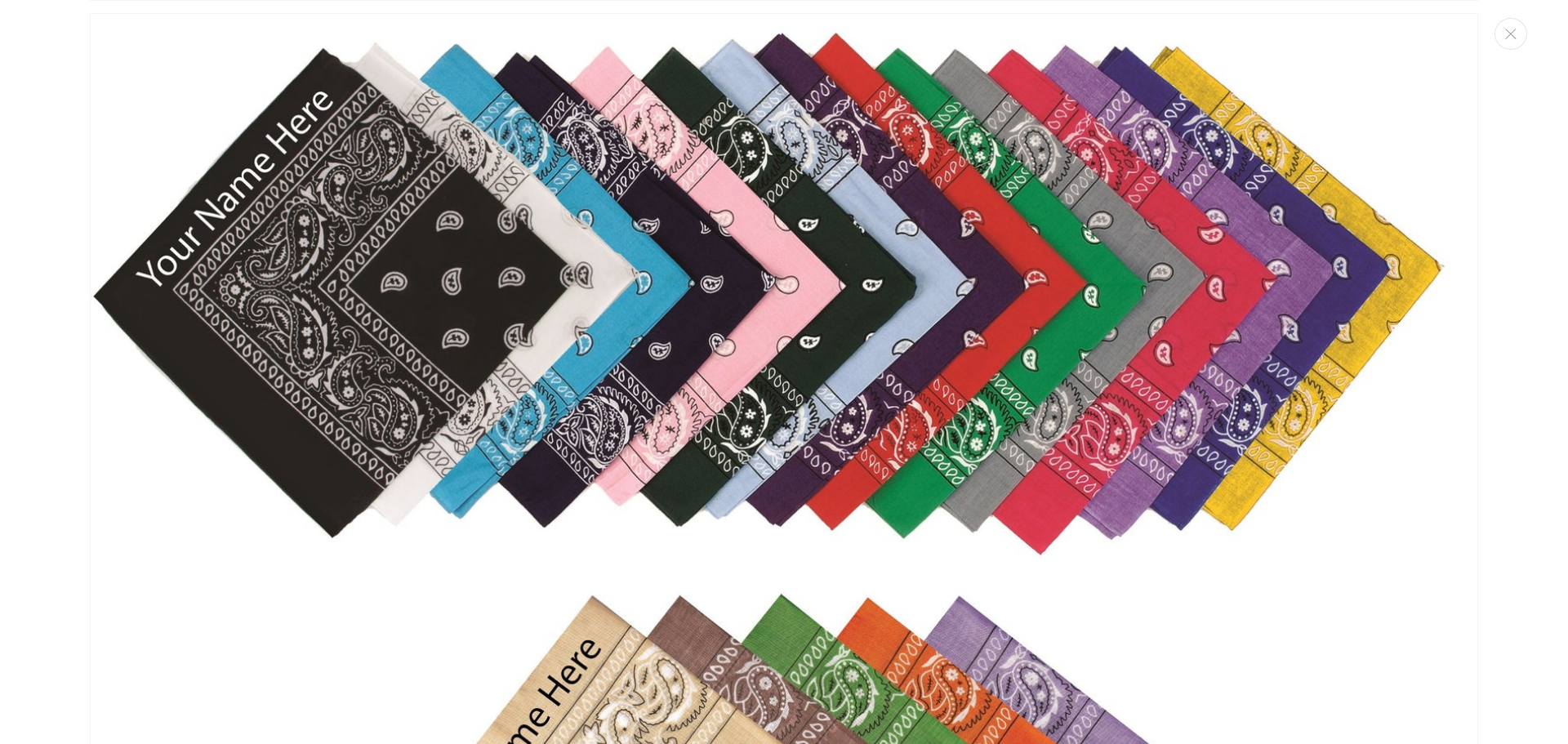
click at [1523, 35] on button "Close" at bounding box center [1510, 34] width 33 height 32
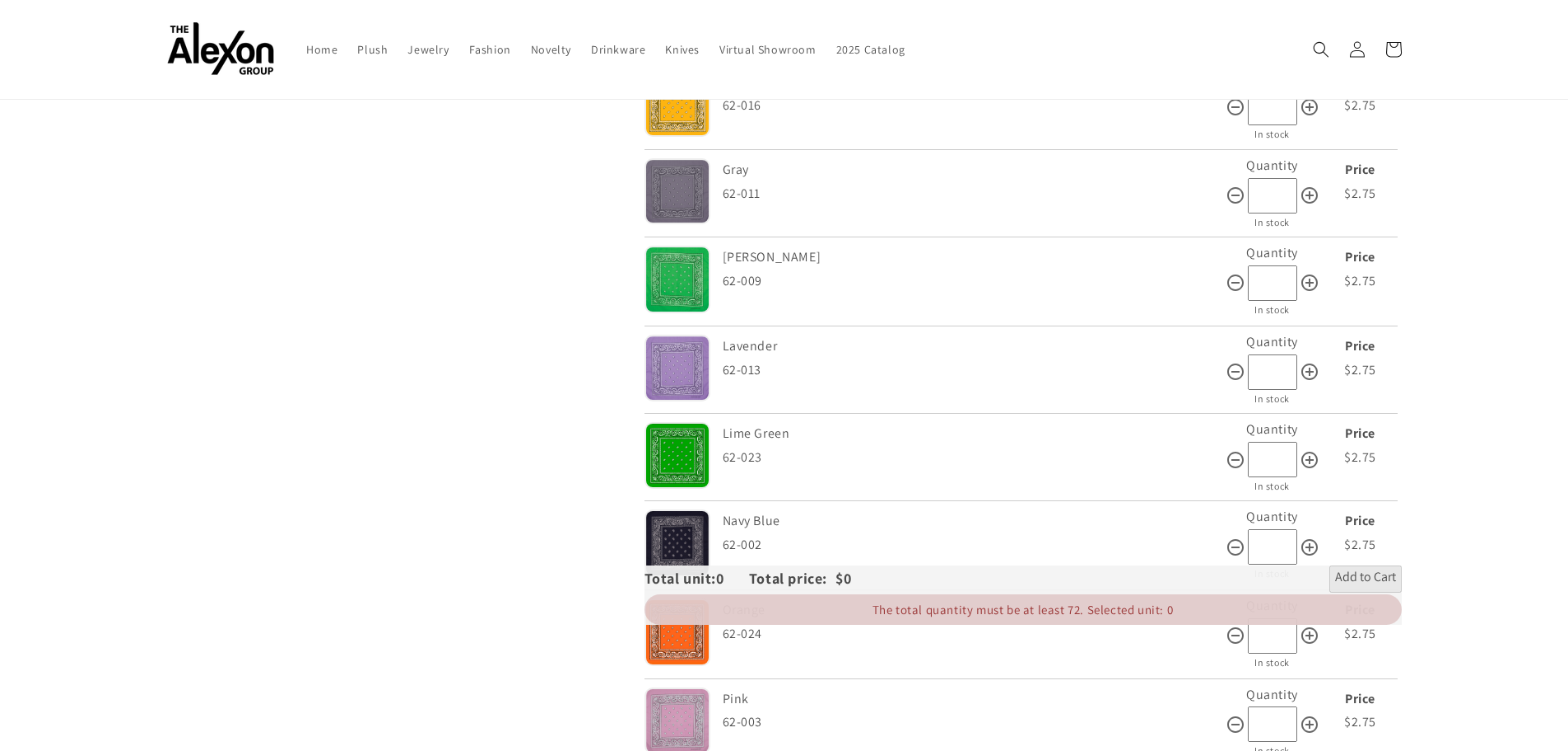
scroll to position [329, 0]
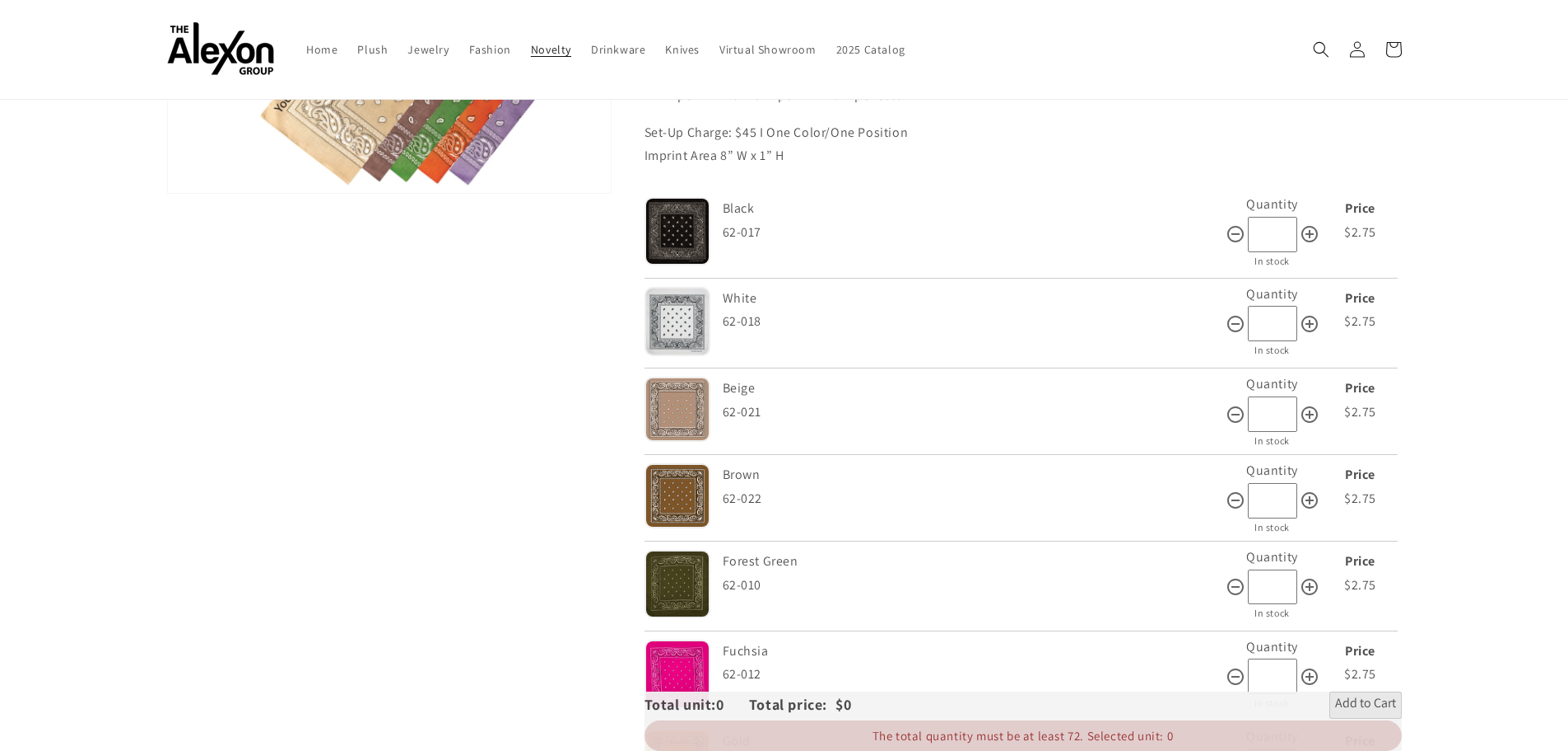
click at [558, 50] on span "Novelty" at bounding box center [551, 50] width 41 height 15
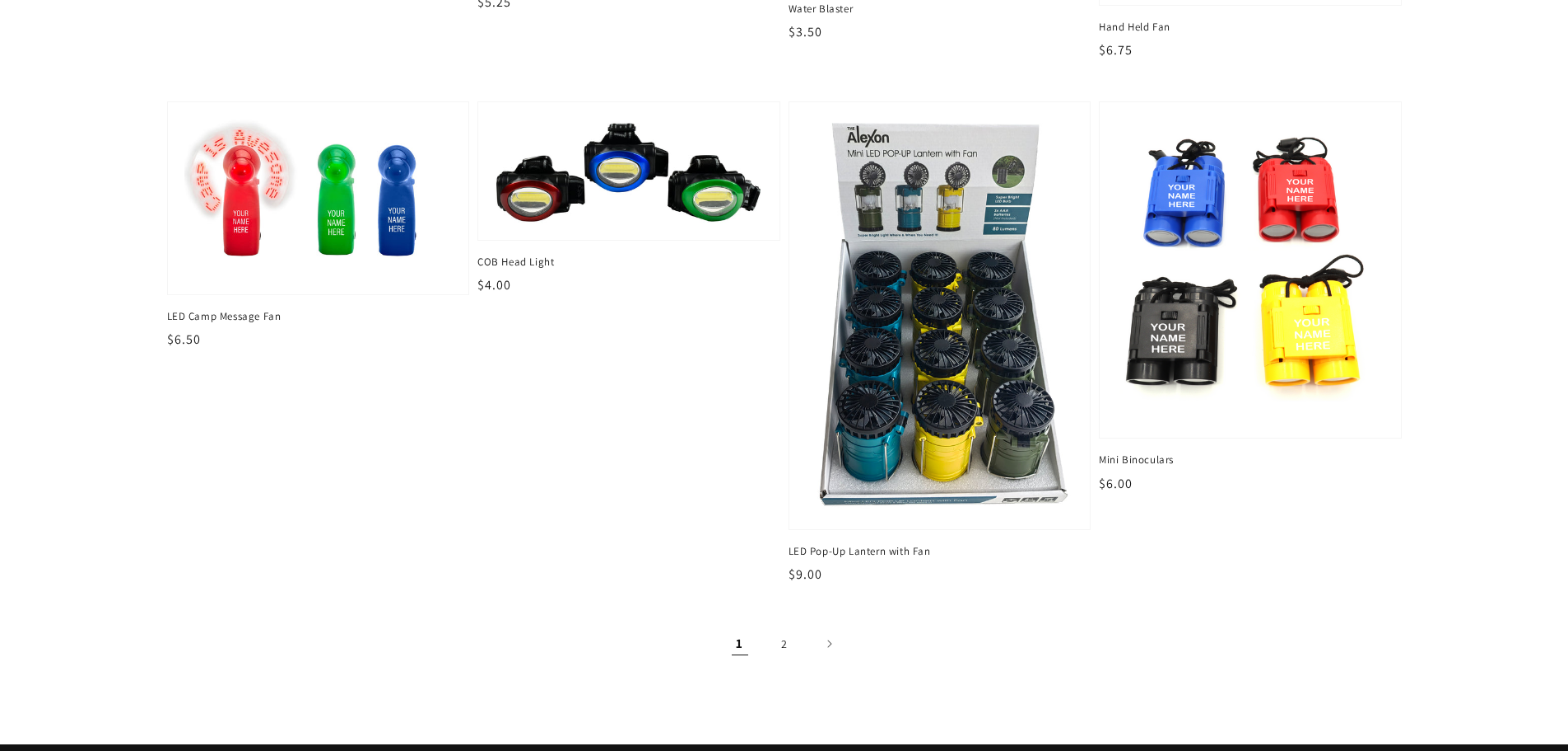
scroll to position [2389, 0]
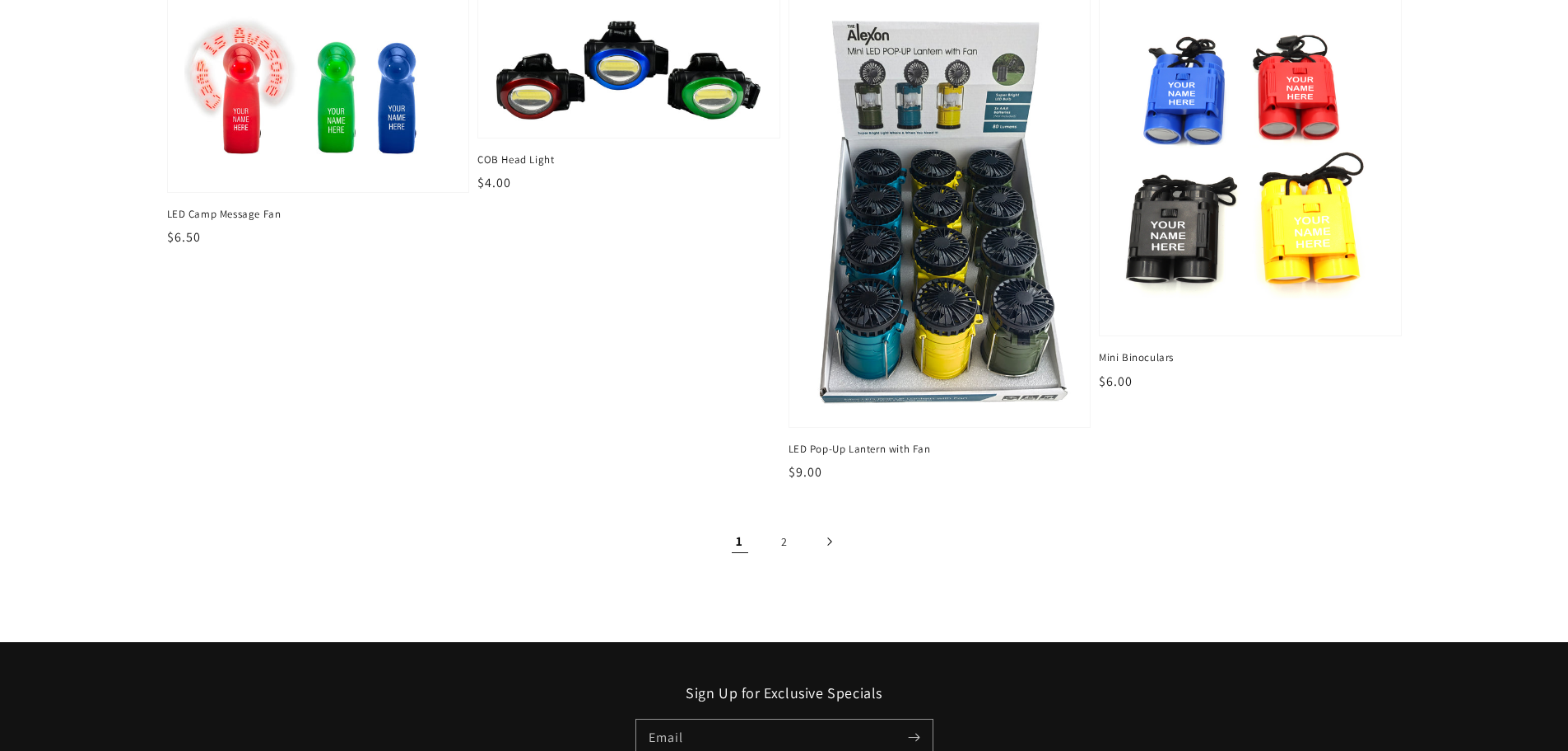
click at [828, 539] on icon "Next page" at bounding box center [829, 542] width 5 height 9
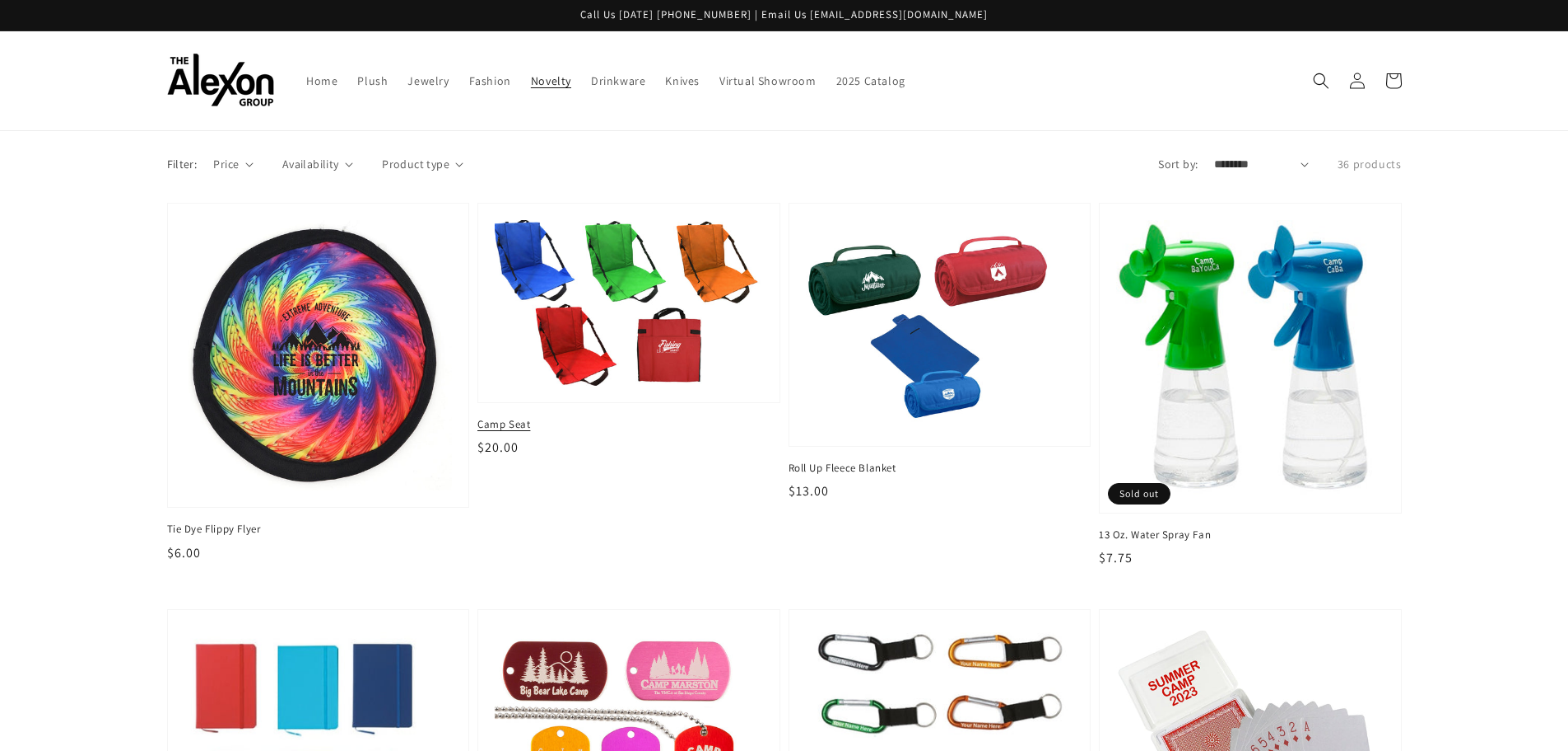
click at [514, 421] on span "Camp Seat" at bounding box center [628, 425] width 303 height 15
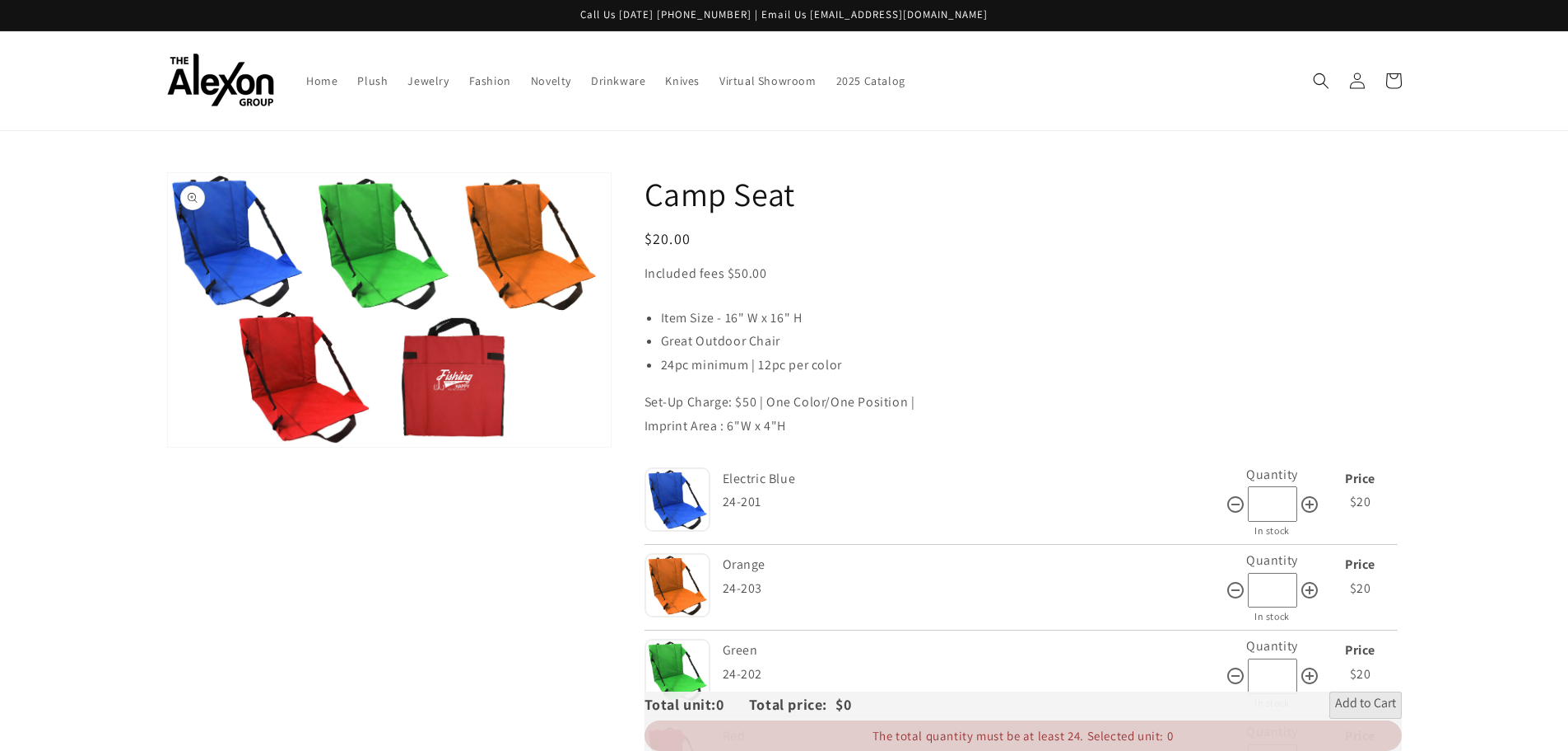
click at [458, 412] on button "Open media 1 in gallery view" at bounding box center [389, 309] width 443 height 274
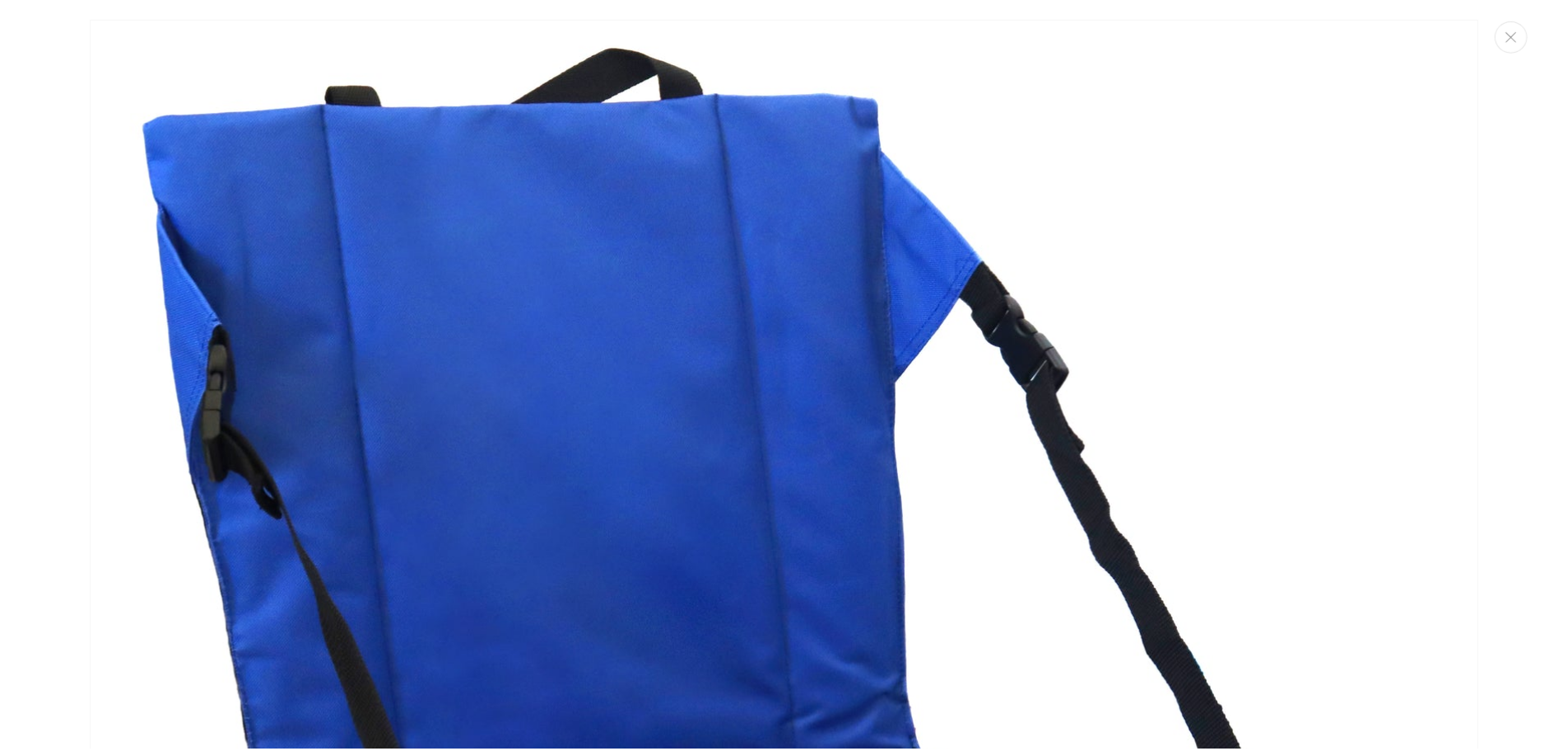
scroll to position [1378, 0]
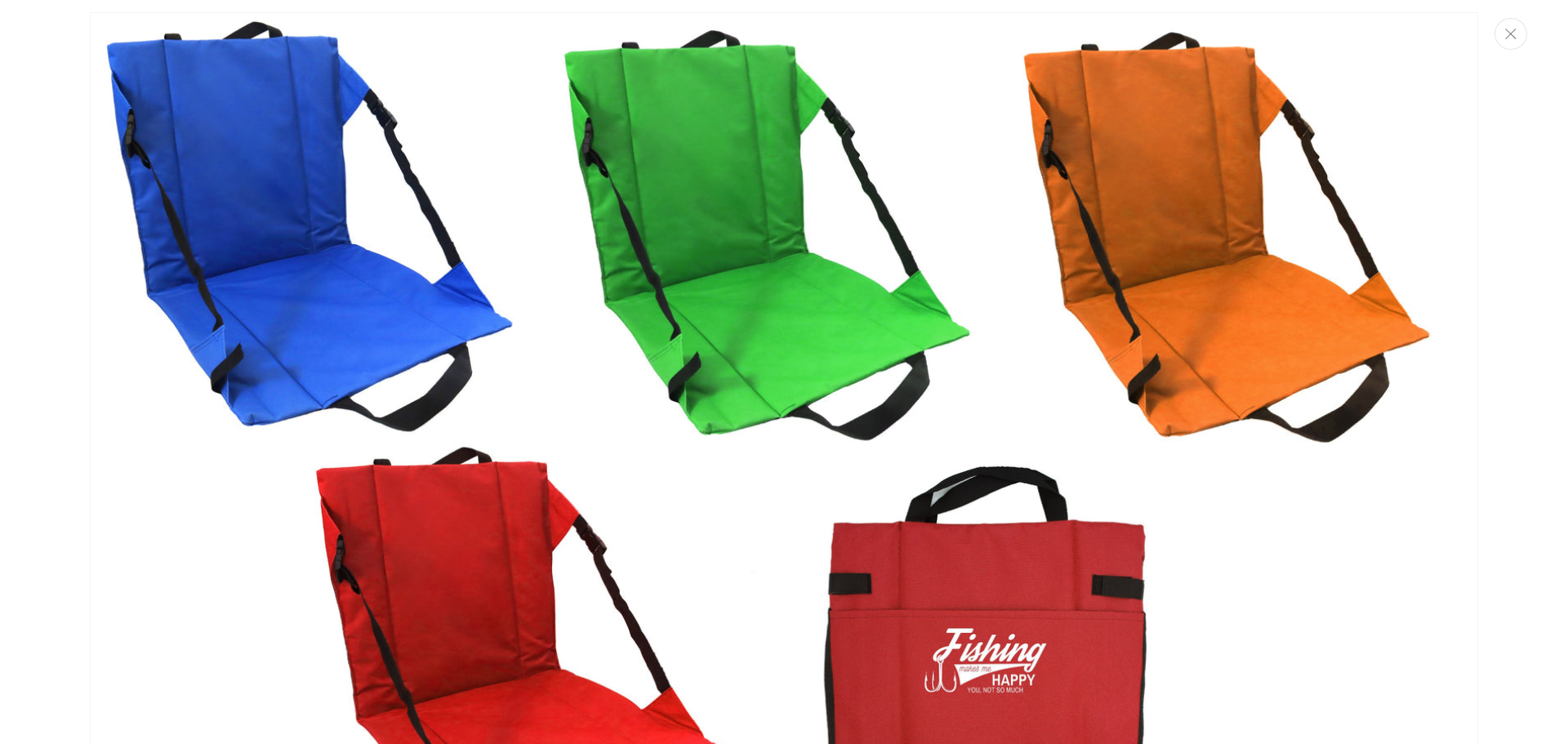
click at [1519, 35] on button "Close" at bounding box center [1510, 34] width 33 height 32
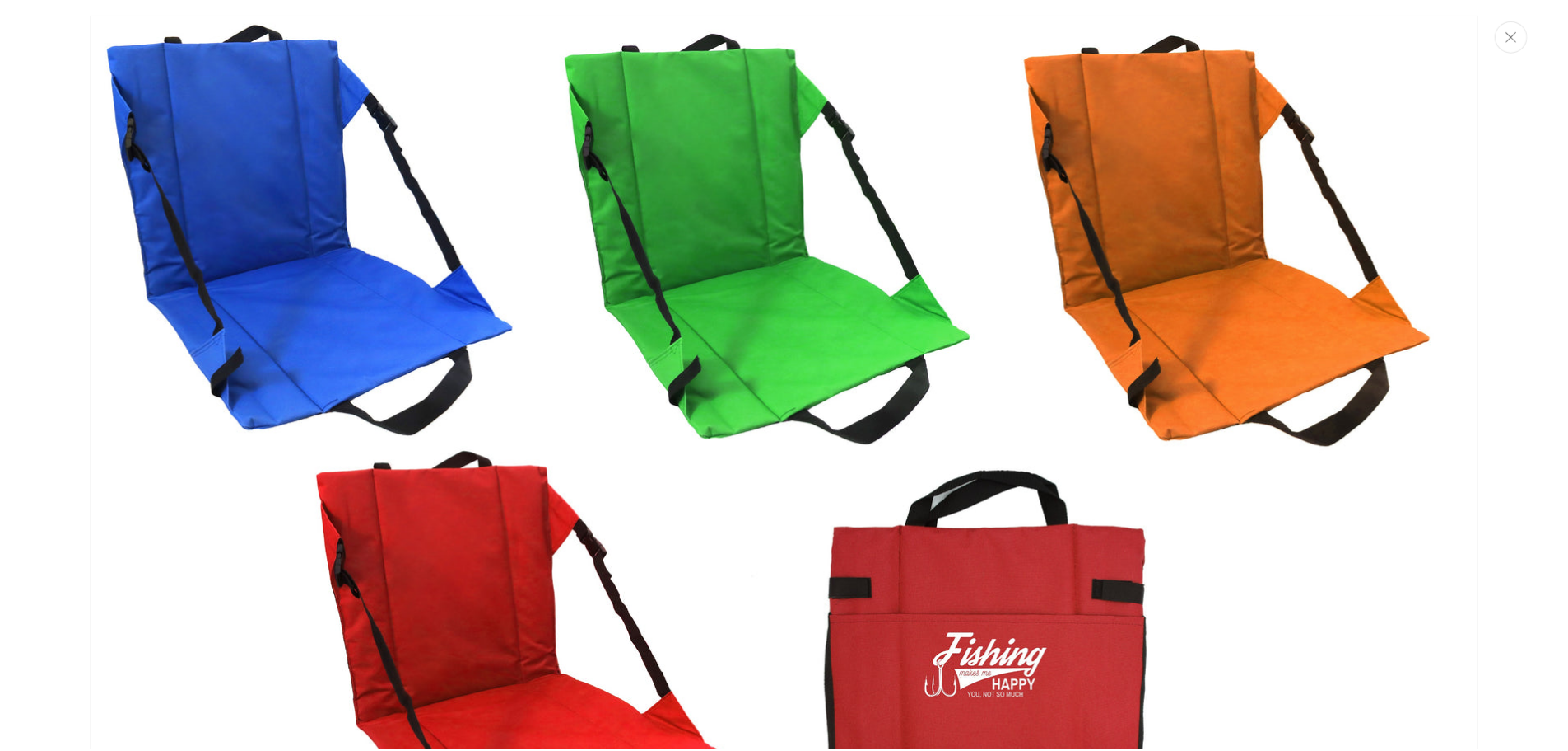
scroll to position [1366, 0]
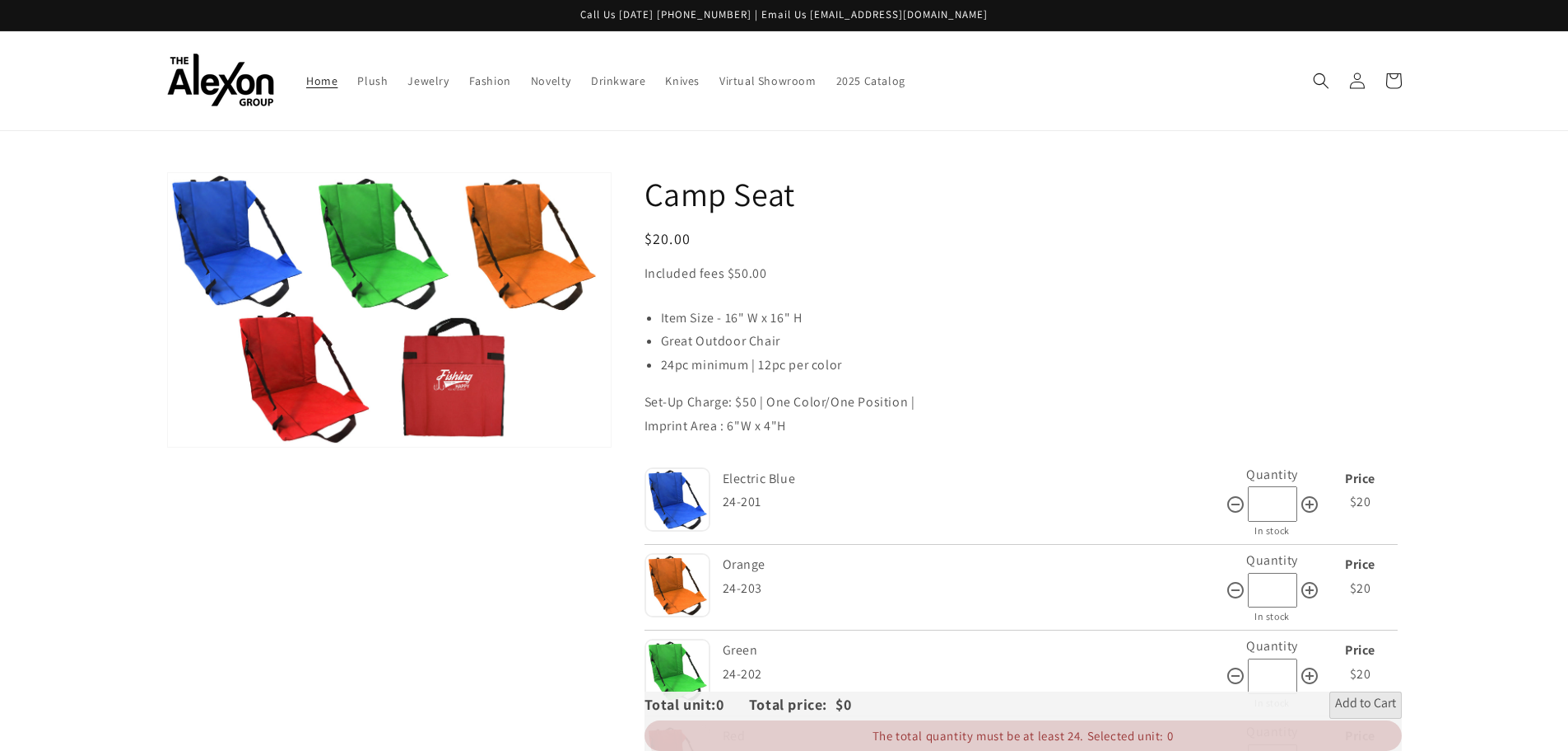
click at [328, 84] on span "Home" at bounding box center [322, 81] width 31 height 15
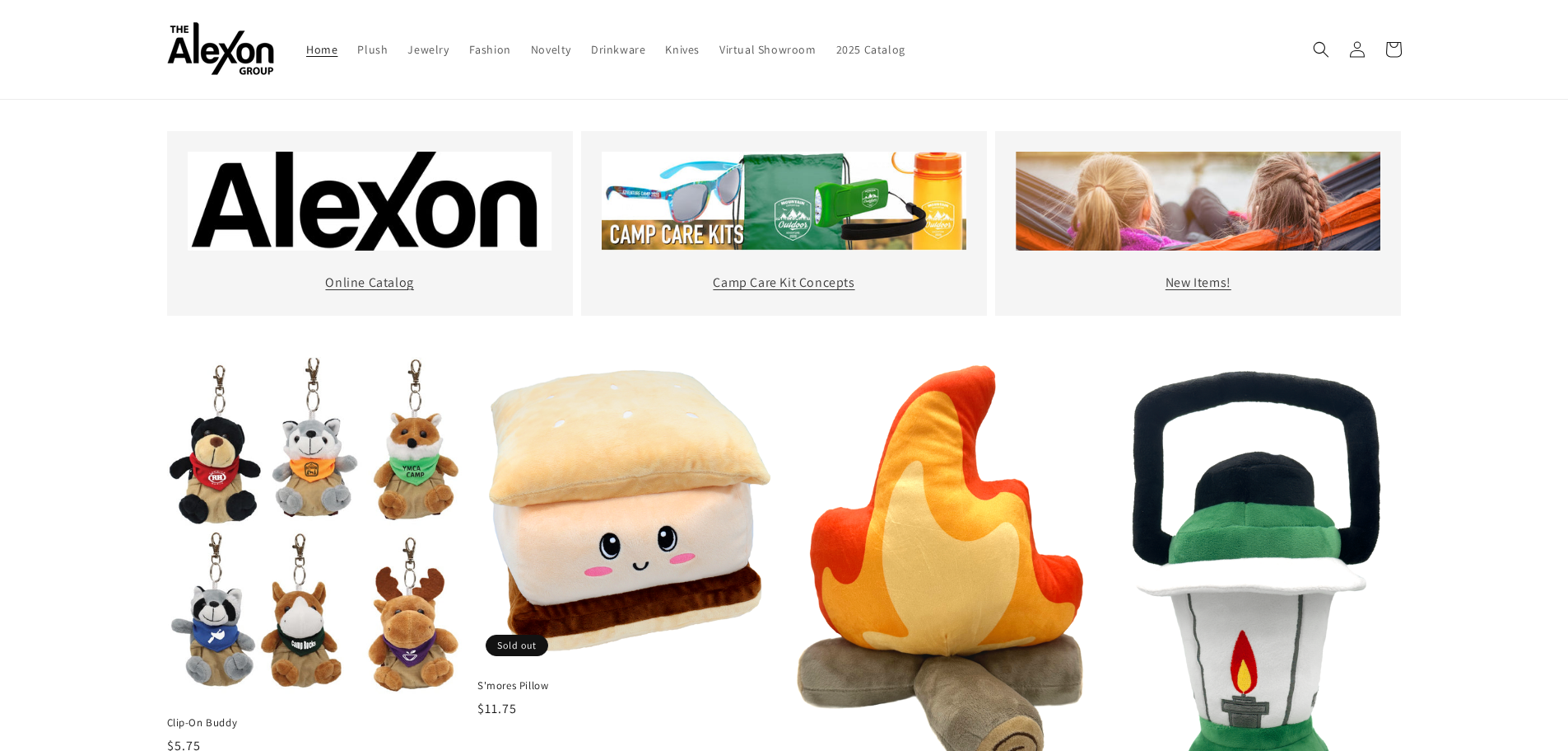
scroll to position [576, 0]
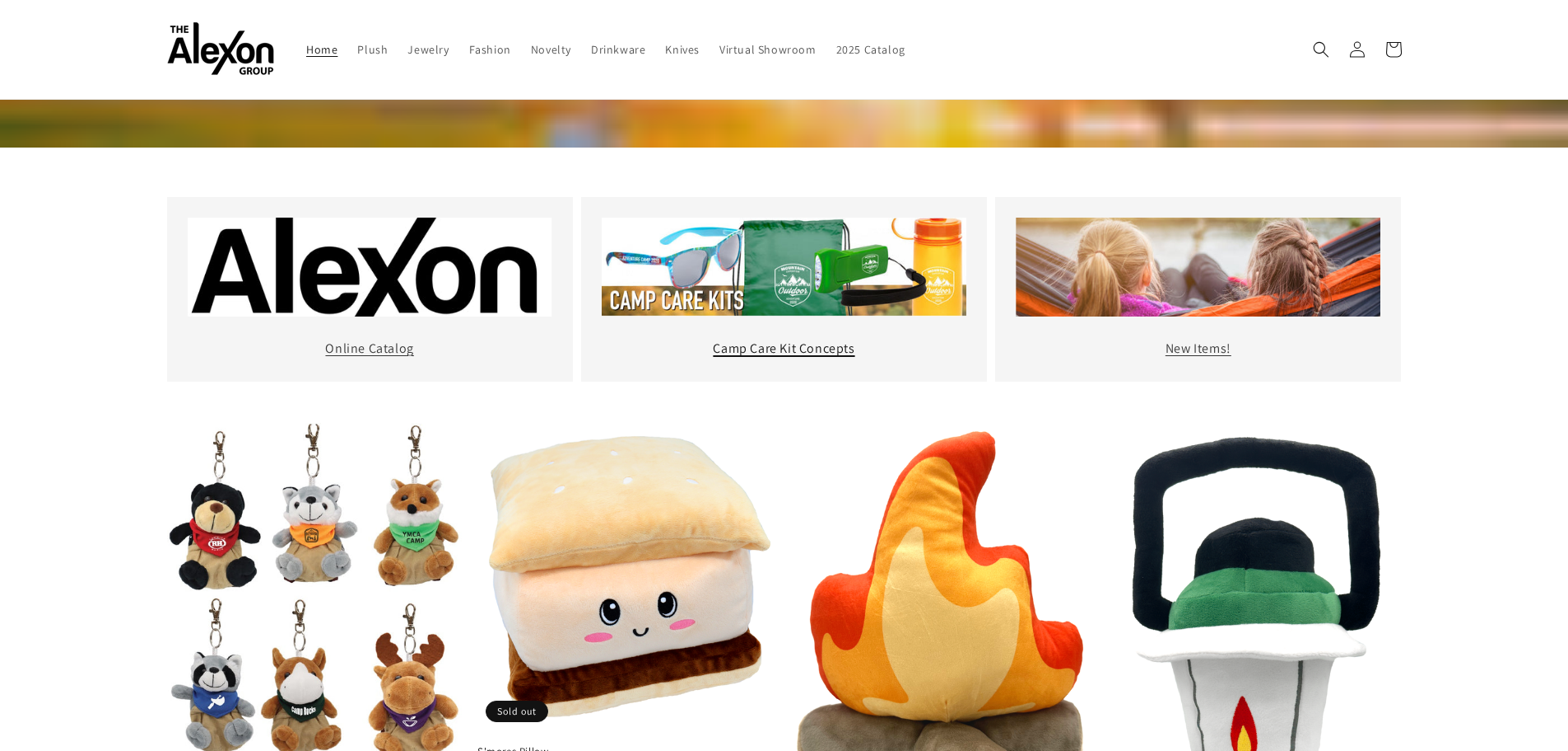
click at [800, 346] on link "Camp Care Kit Concepts" at bounding box center [784, 348] width 141 height 17
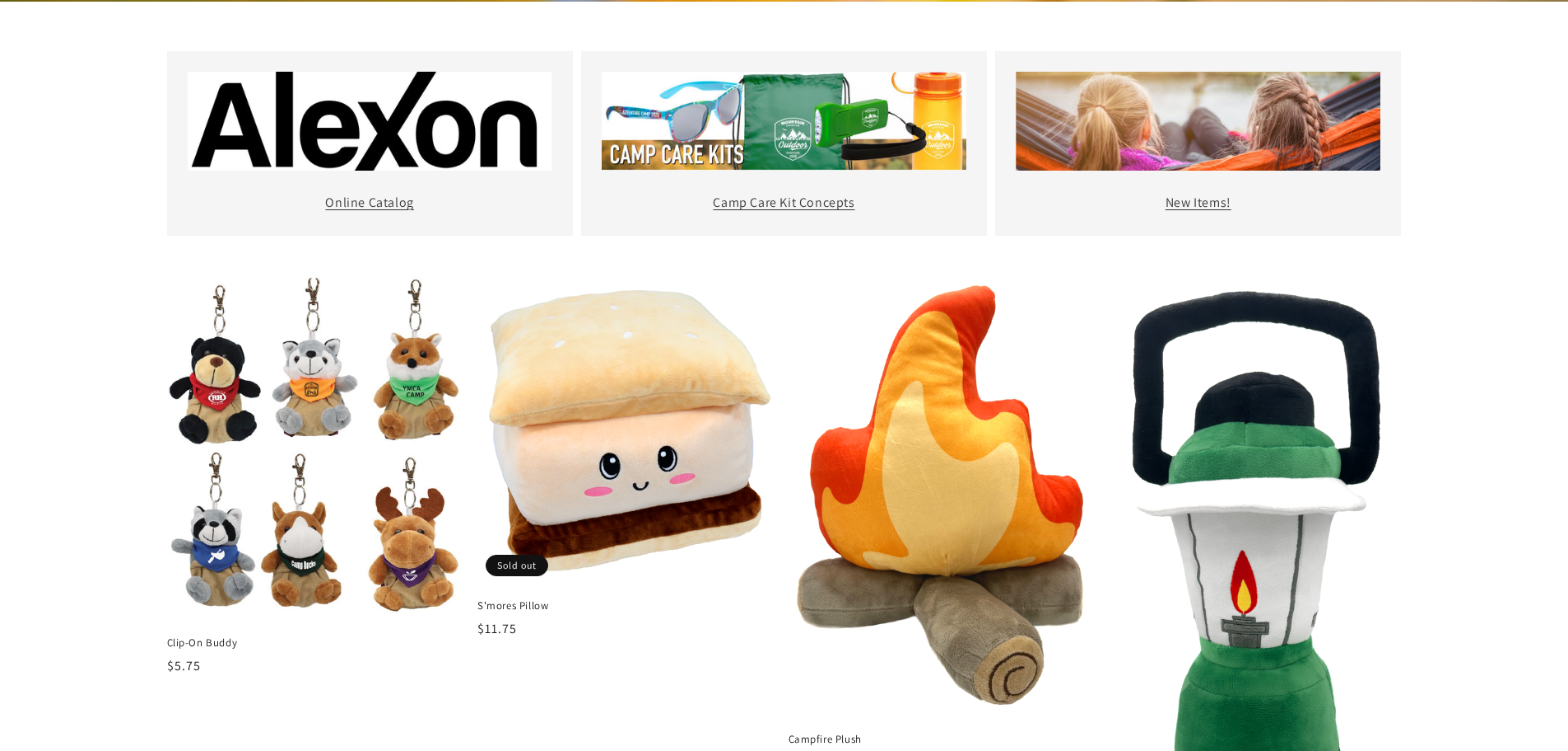
scroll to position [742, 0]
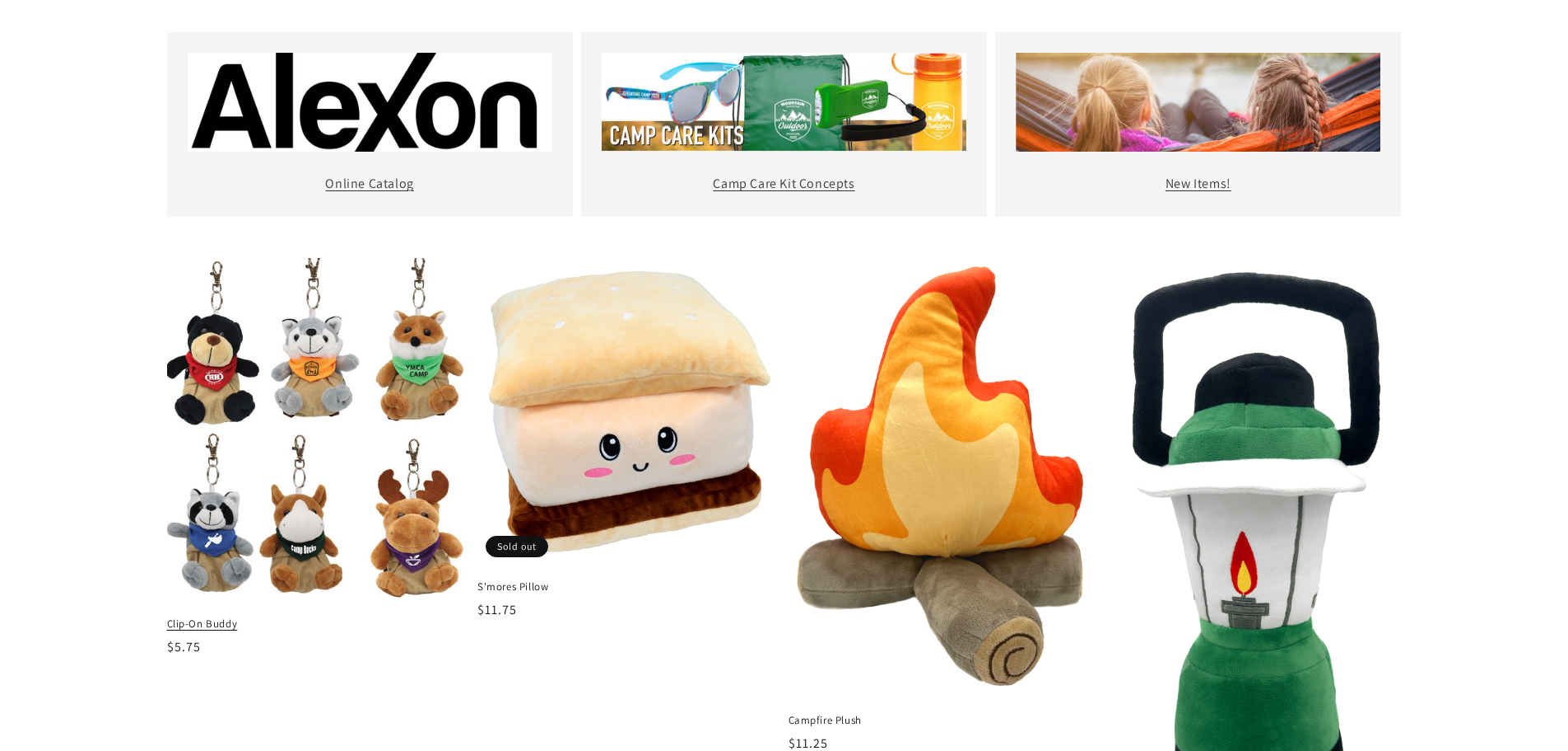
click at [256, 471] on img at bounding box center [318, 429] width 312 height 354
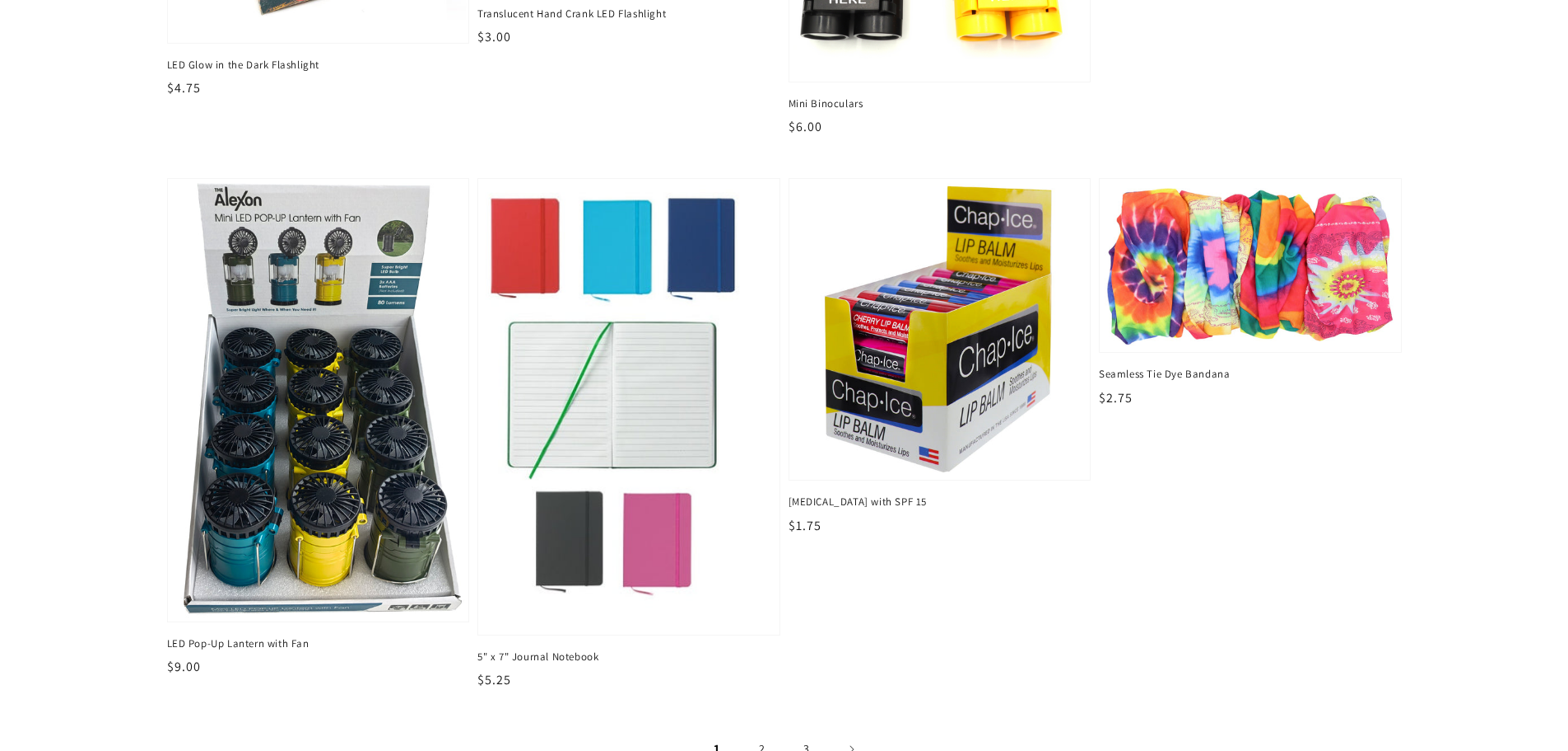
scroll to position [1565, 0]
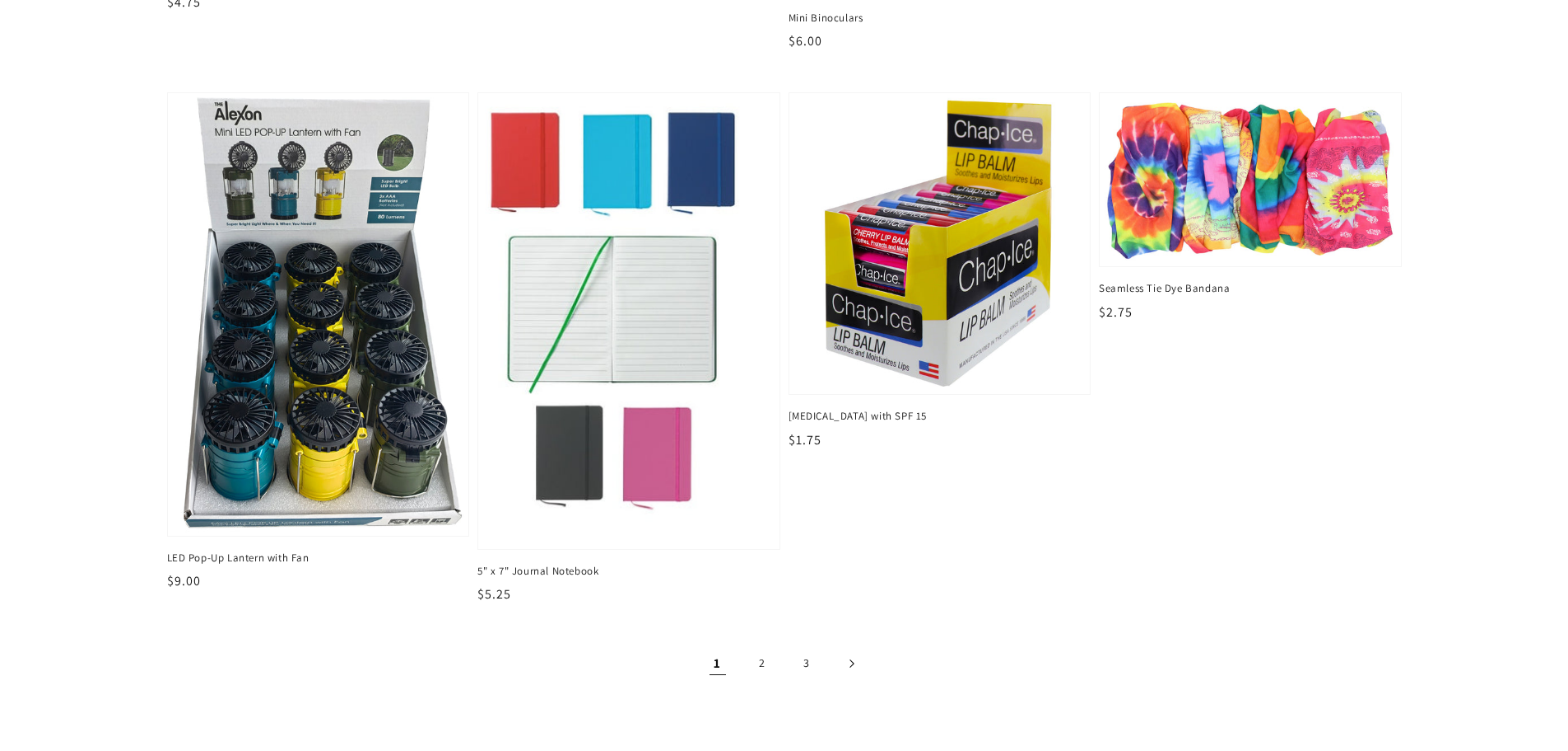
click at [854, 657] on link "Next page" at bounding box center [851, 663] width 36 height 36
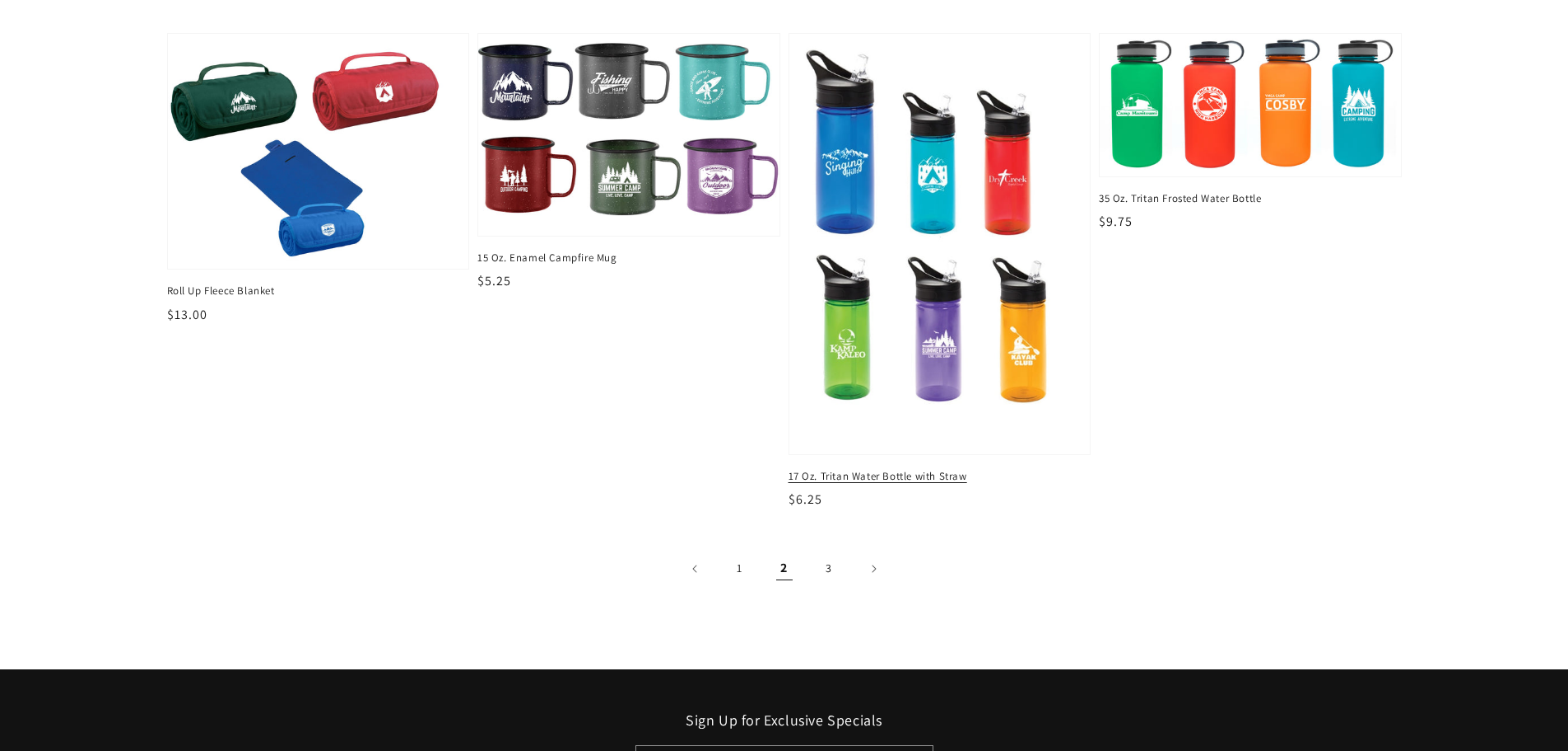
scroll to position [1647, 0]
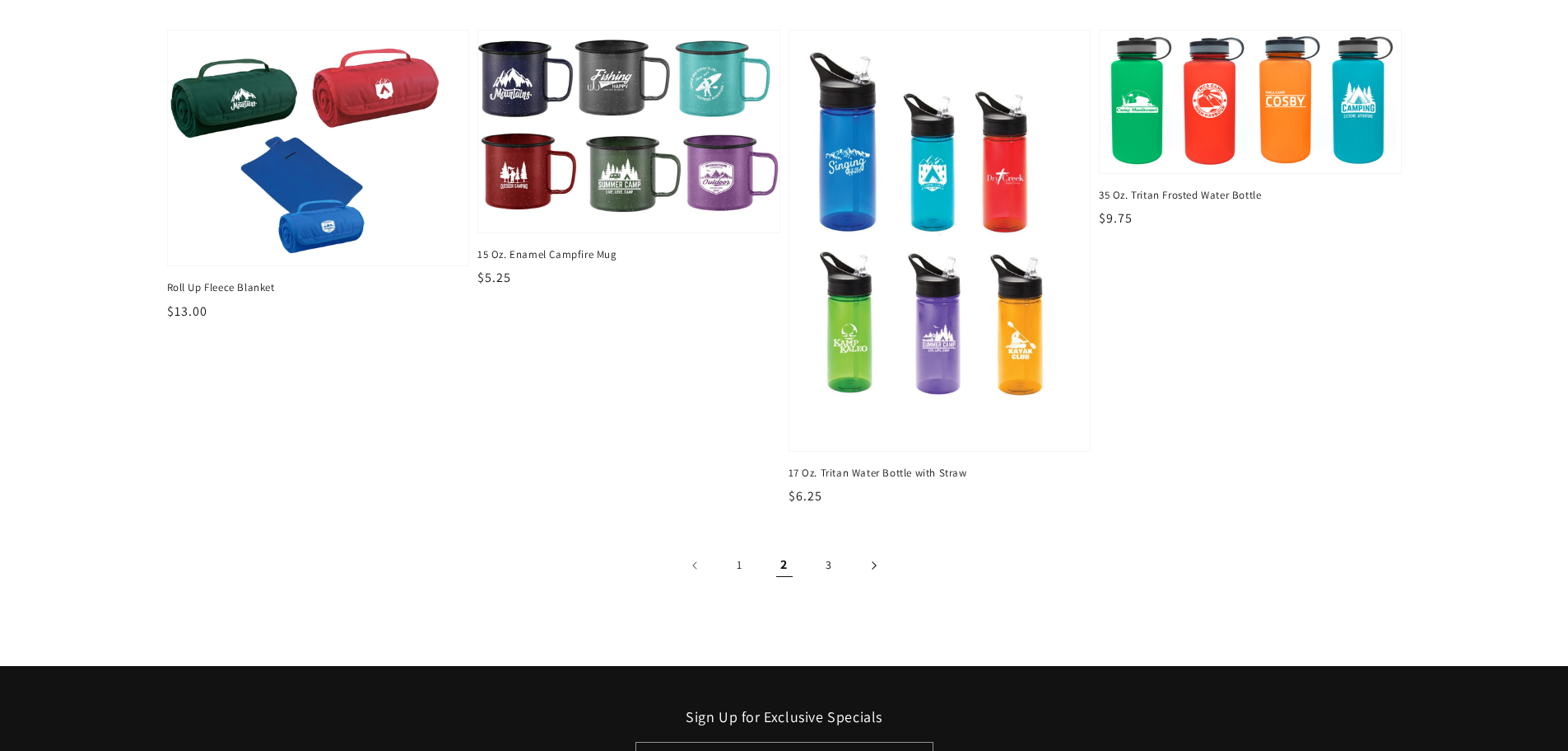
click at [870, 562] on link "Next page" at bounding box center [873, 565] width 36 height 36
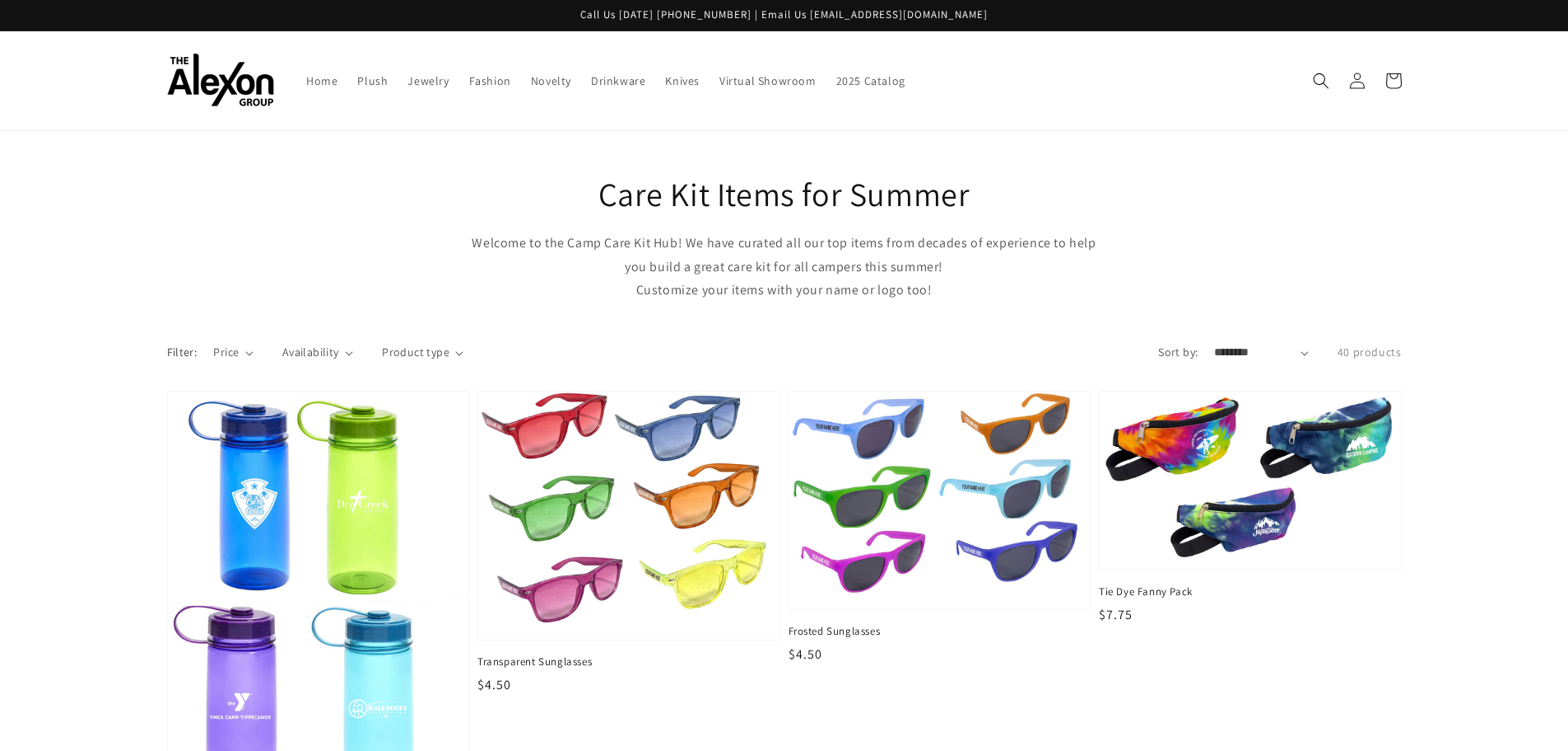
scroll to position [165, 0]
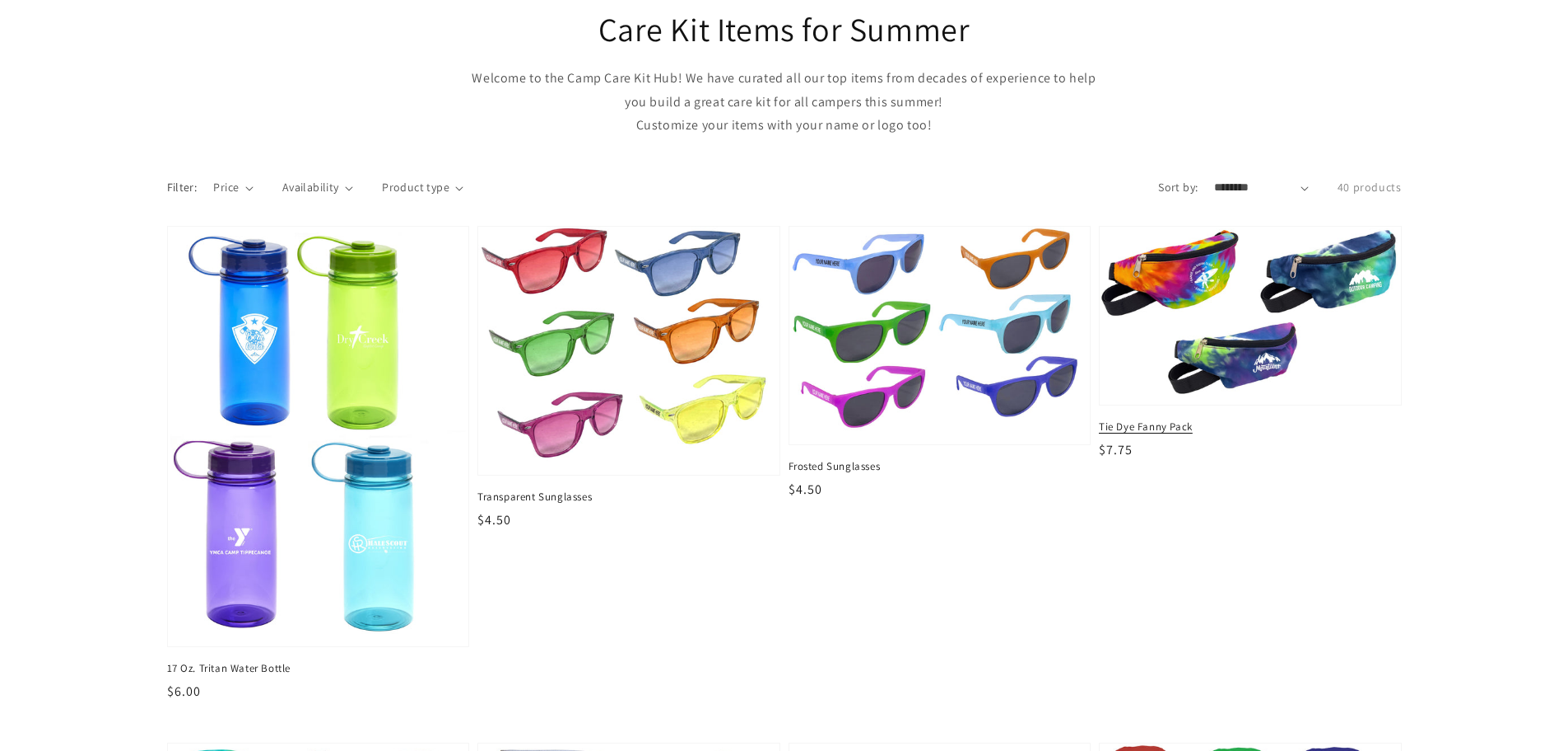
click at [1263, 328] on img at bounding box center [1250, 316] width 309 height 183
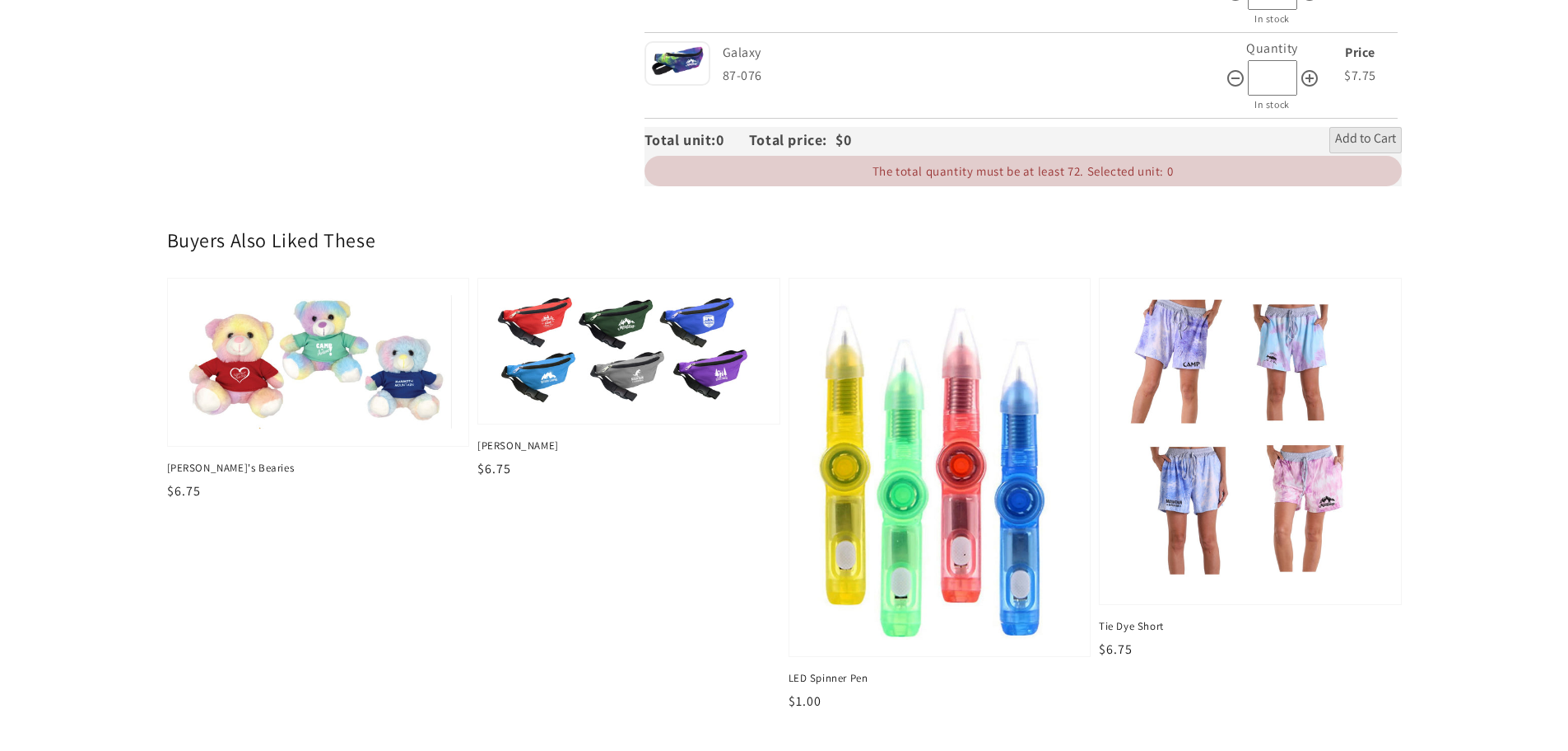
scroll to position [659, 0]
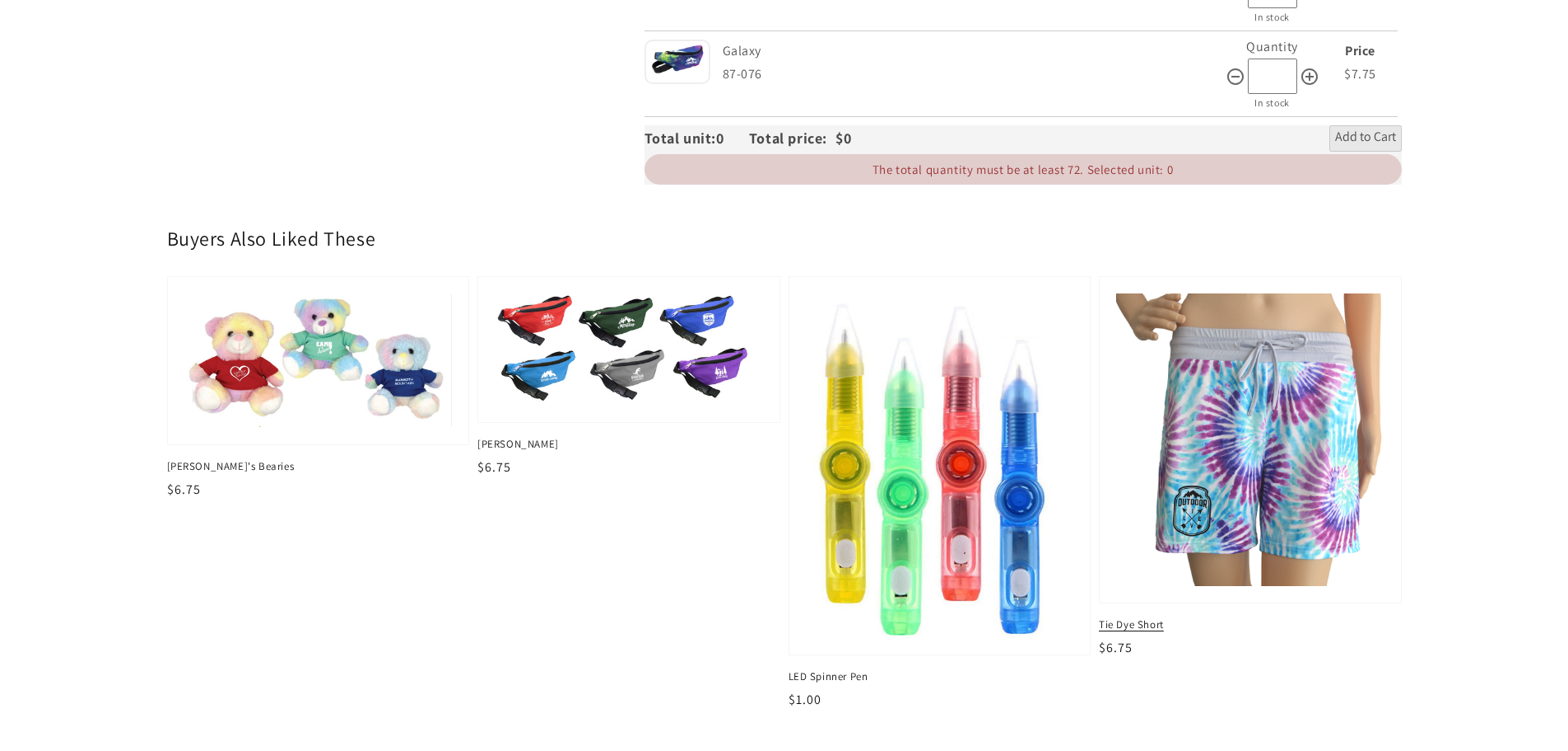
click at [1276, 451] on img at bounding box center [1250, 440] width 276 height 302
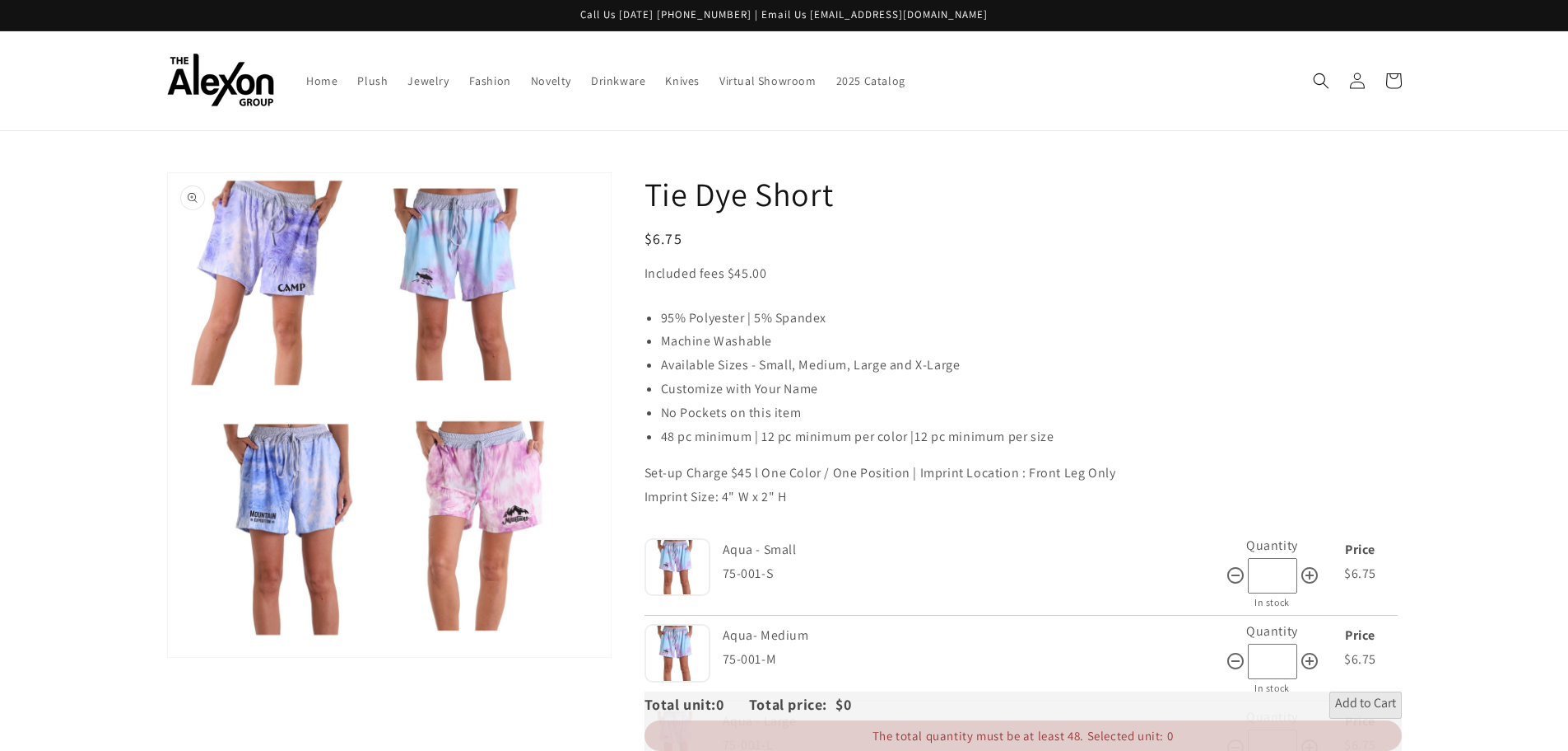
click at [512, 488] on button "Open media 1 in gallery view" at bounding box center [389, 414] width 443 height 484
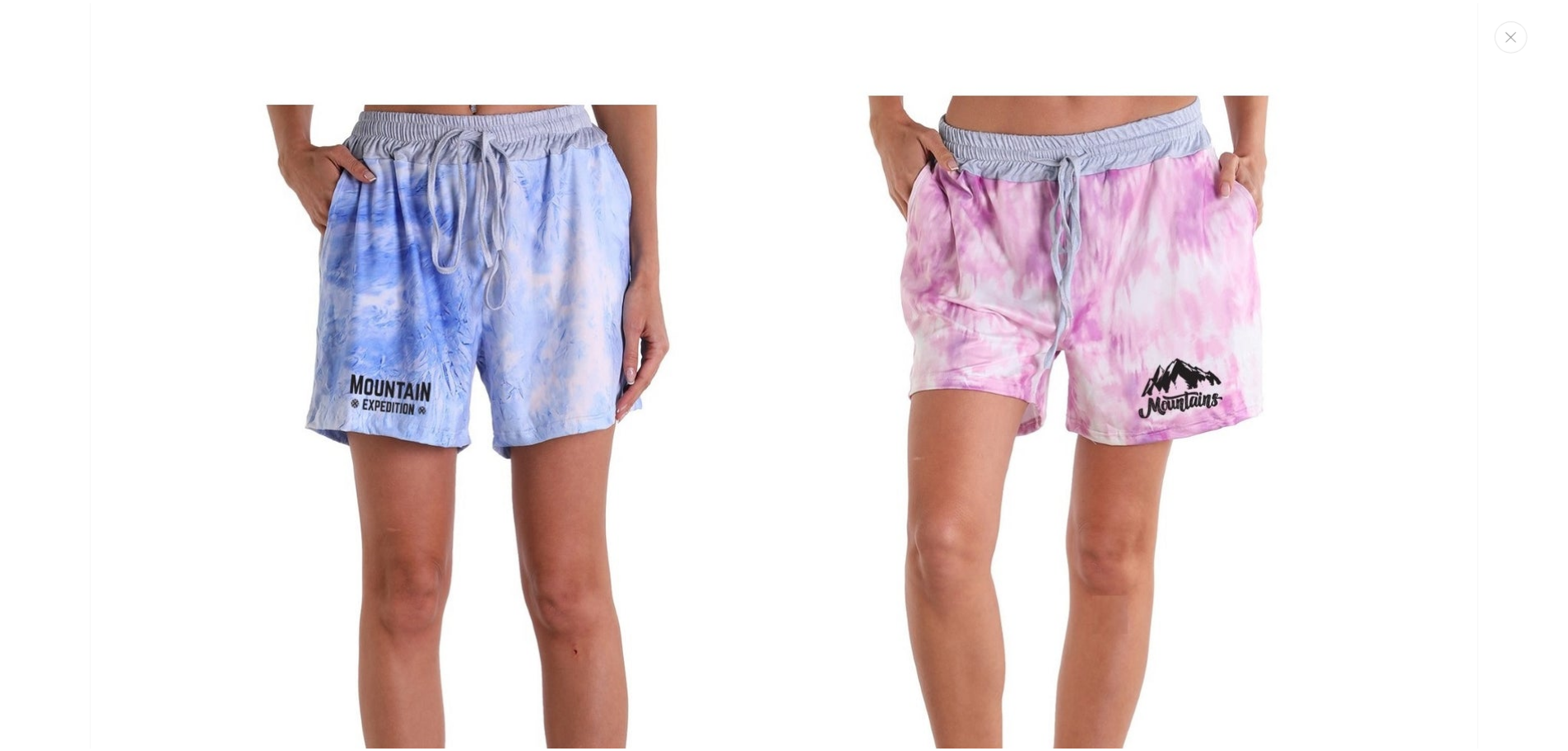
scroll to position [1978, 0]
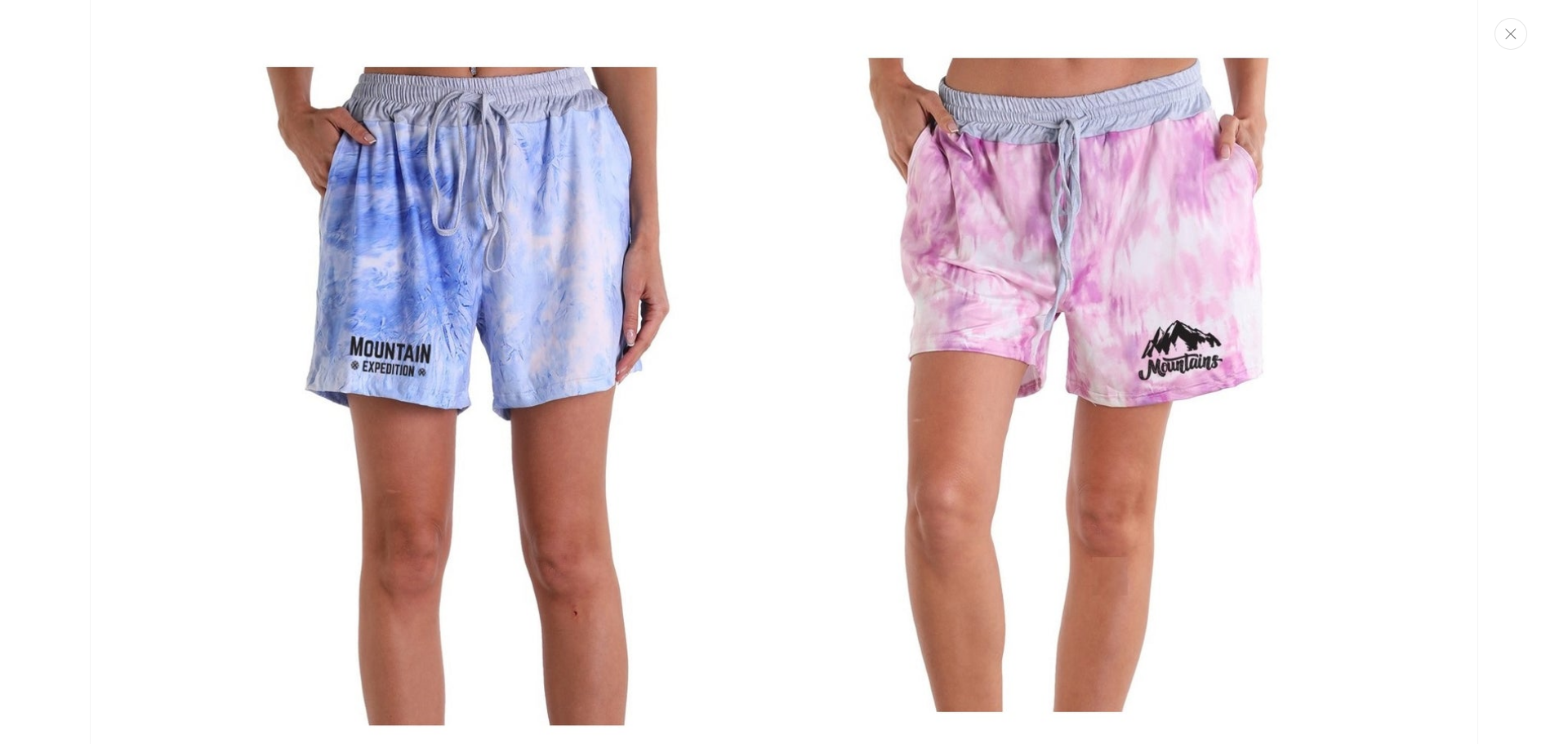
click at [1523, 37] on button "Close" at bounding box center [1510, 34] width 33 height 32
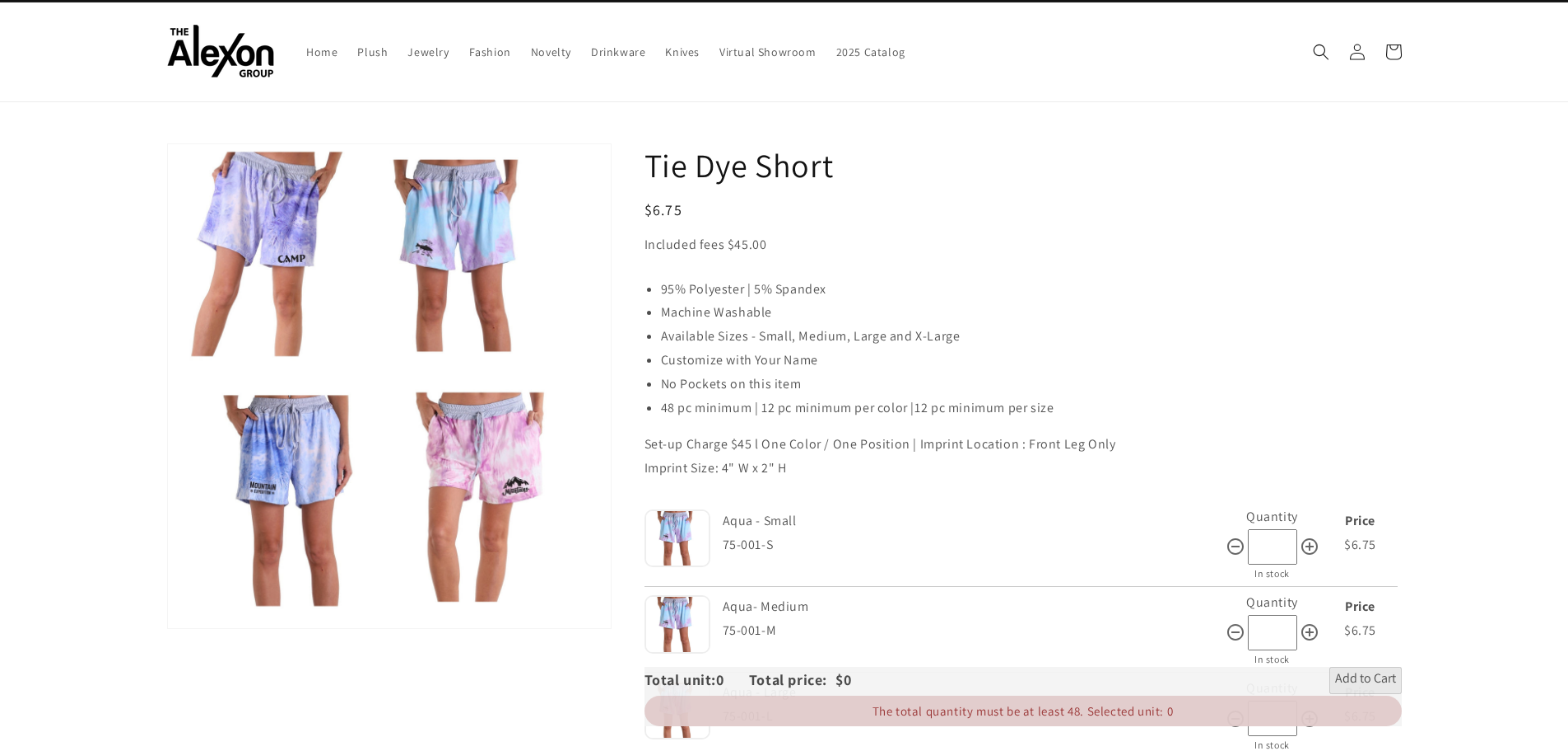
scroll to position [0, 0]
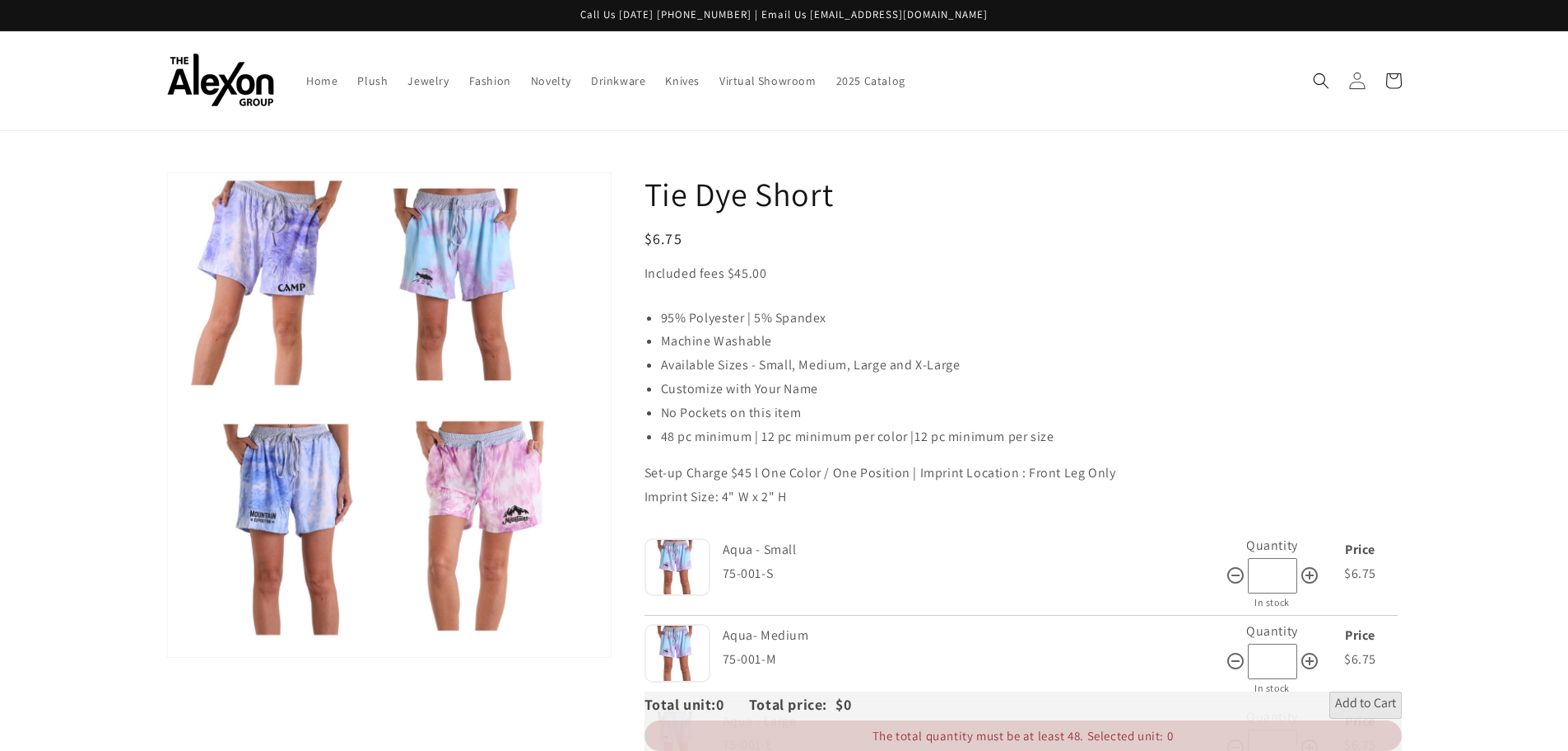
click at [1355, 87] on icon at bounding box center [1357, 80] width 17 height 17
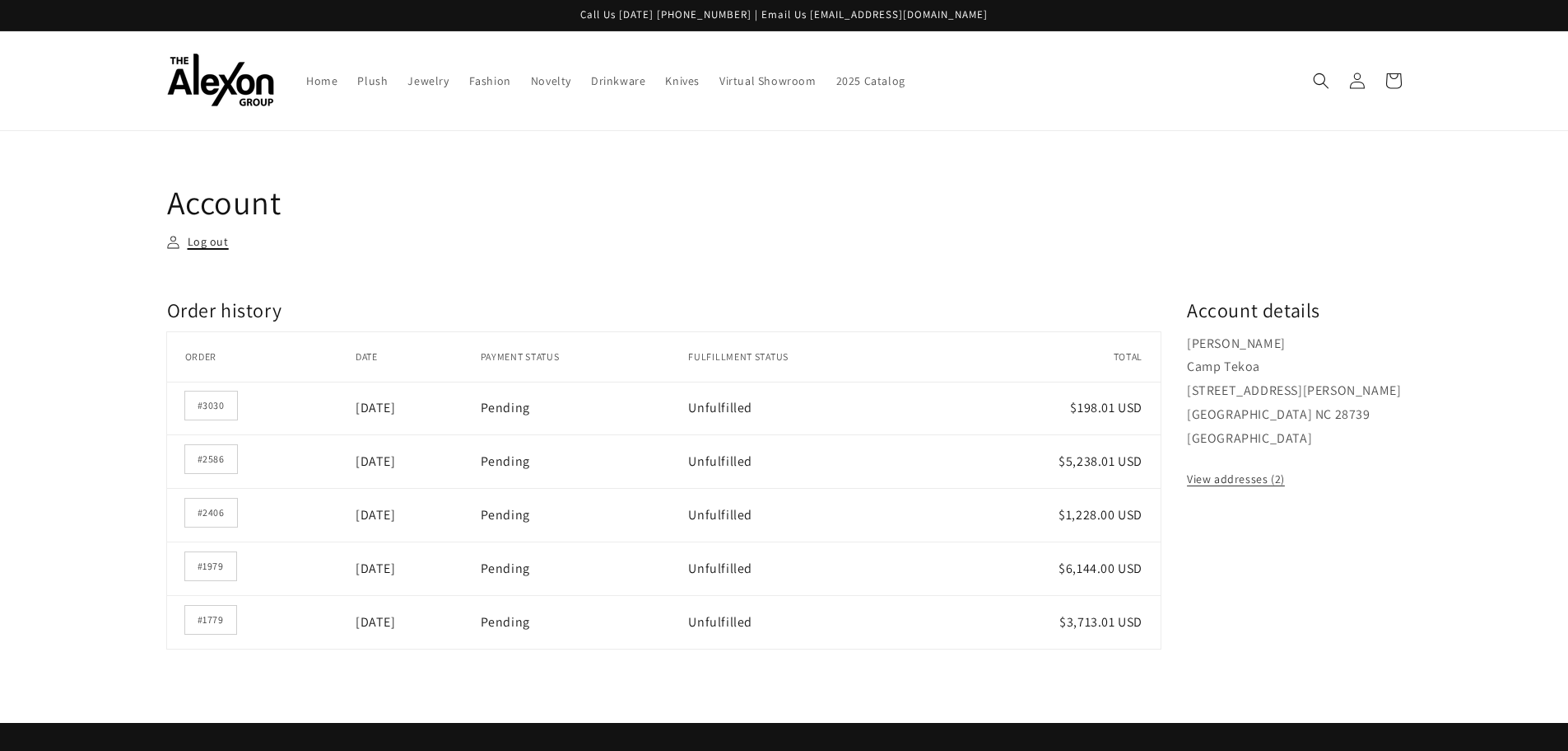
click at [198, 233] on link "Log out" at bounding box center [197, 242] width 61 height 21
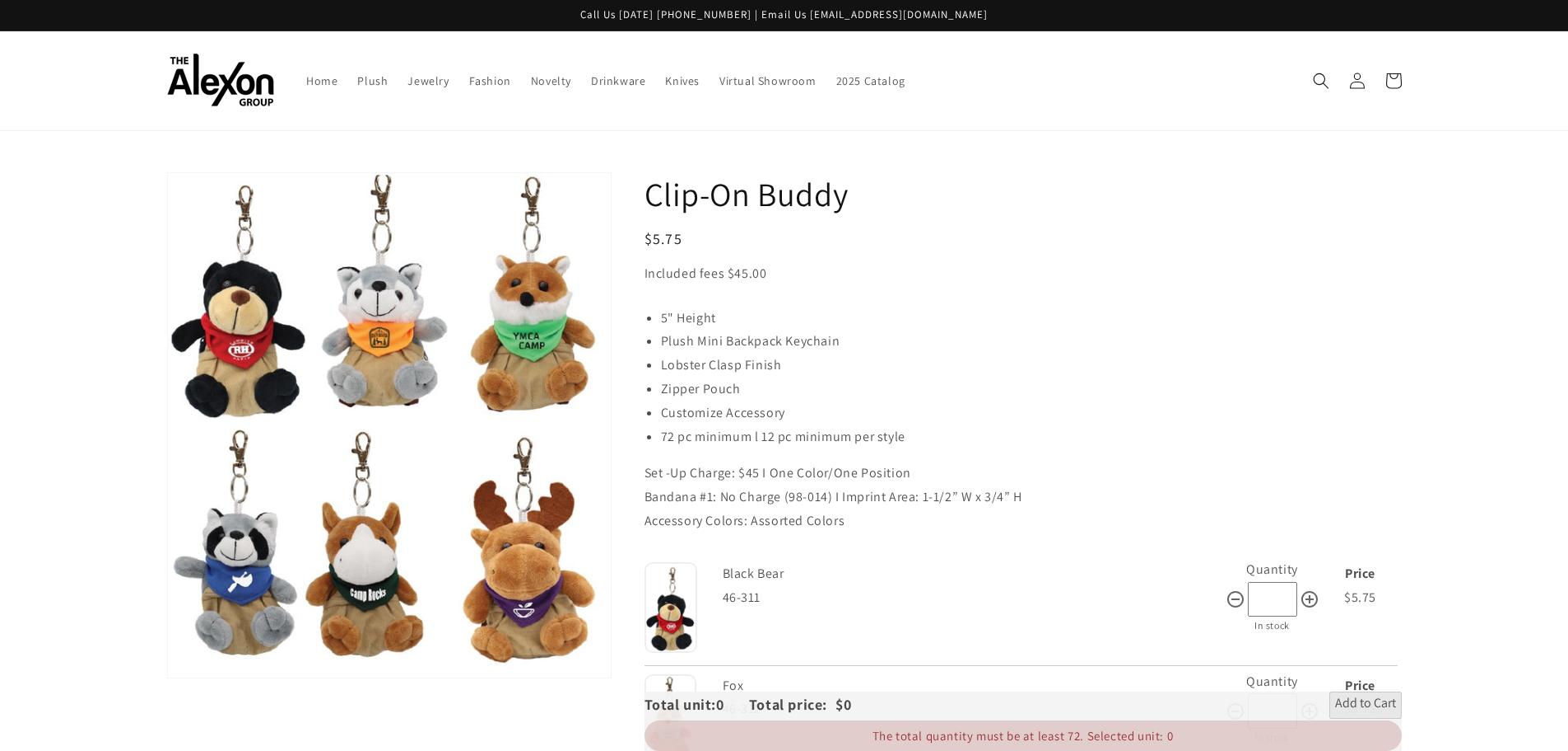
click at [243, 373] on button "Open media 1 in gallery view" at bounding box center [389, 425] width 443 height 504
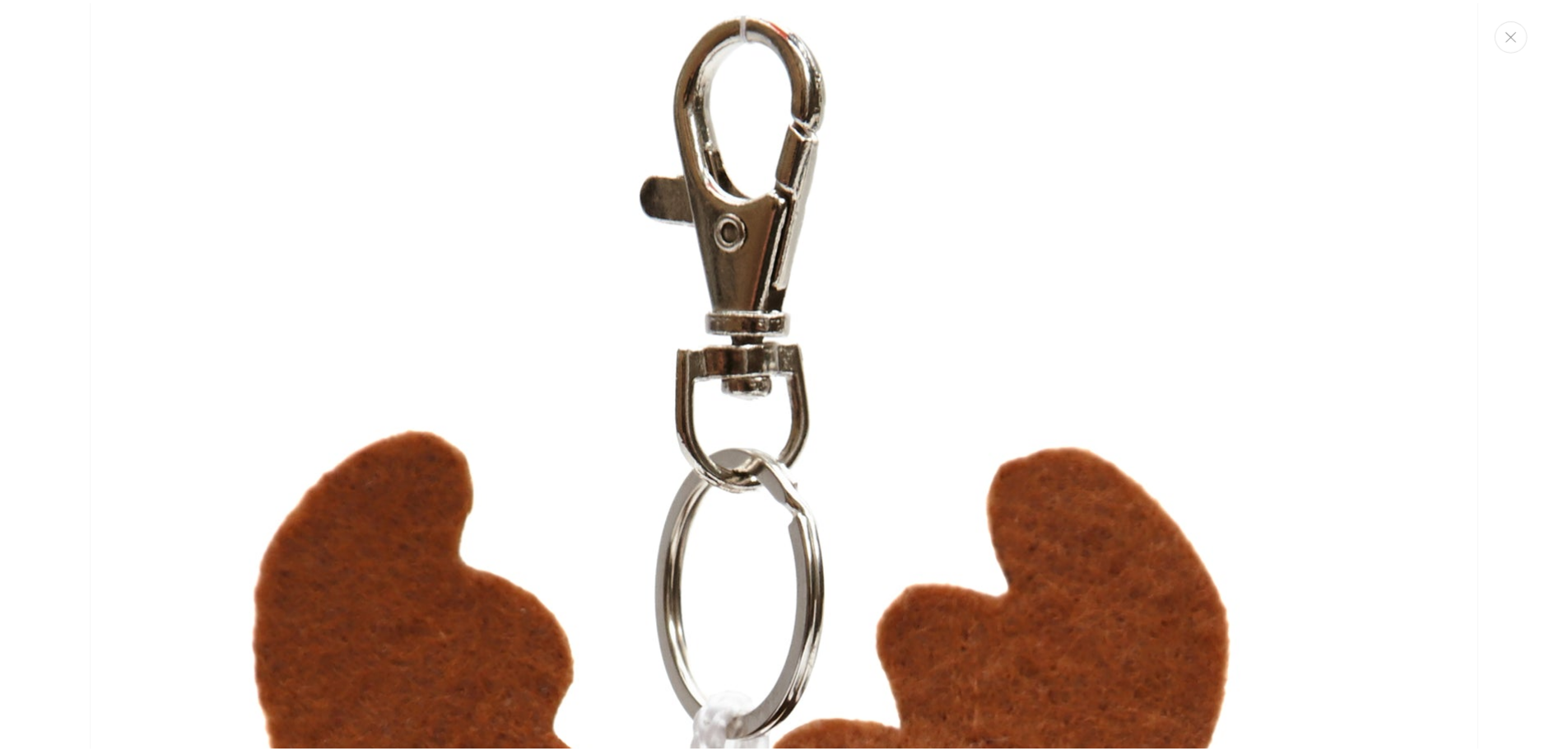
scroll to position [9543, 0]
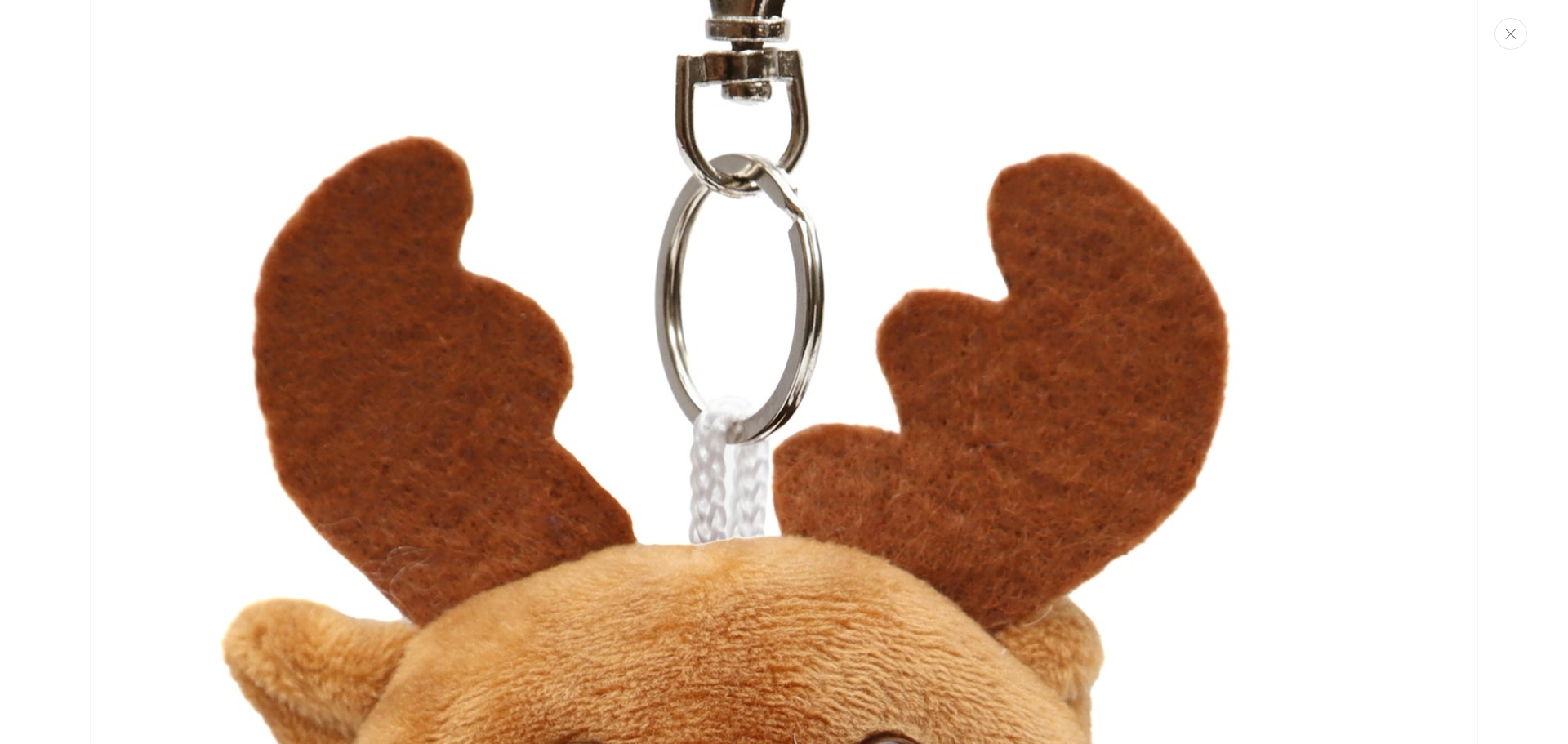
click at [1520, 30] on button "Close" at bounding box center [1510, 34] width 33 height 32
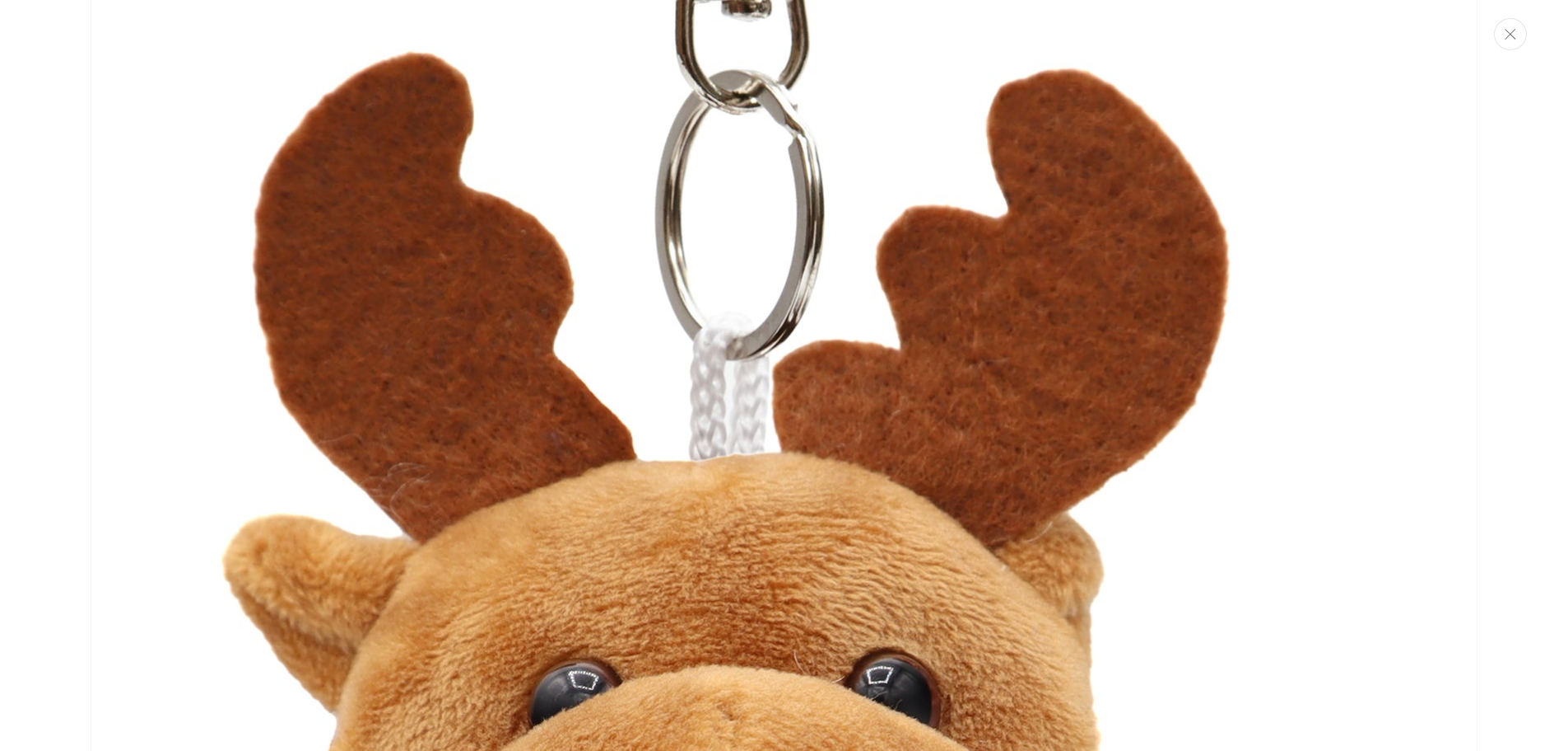
scroll to position [9463, 0]
